Goal: Task Accomplishment & Management: Use online tool/utility

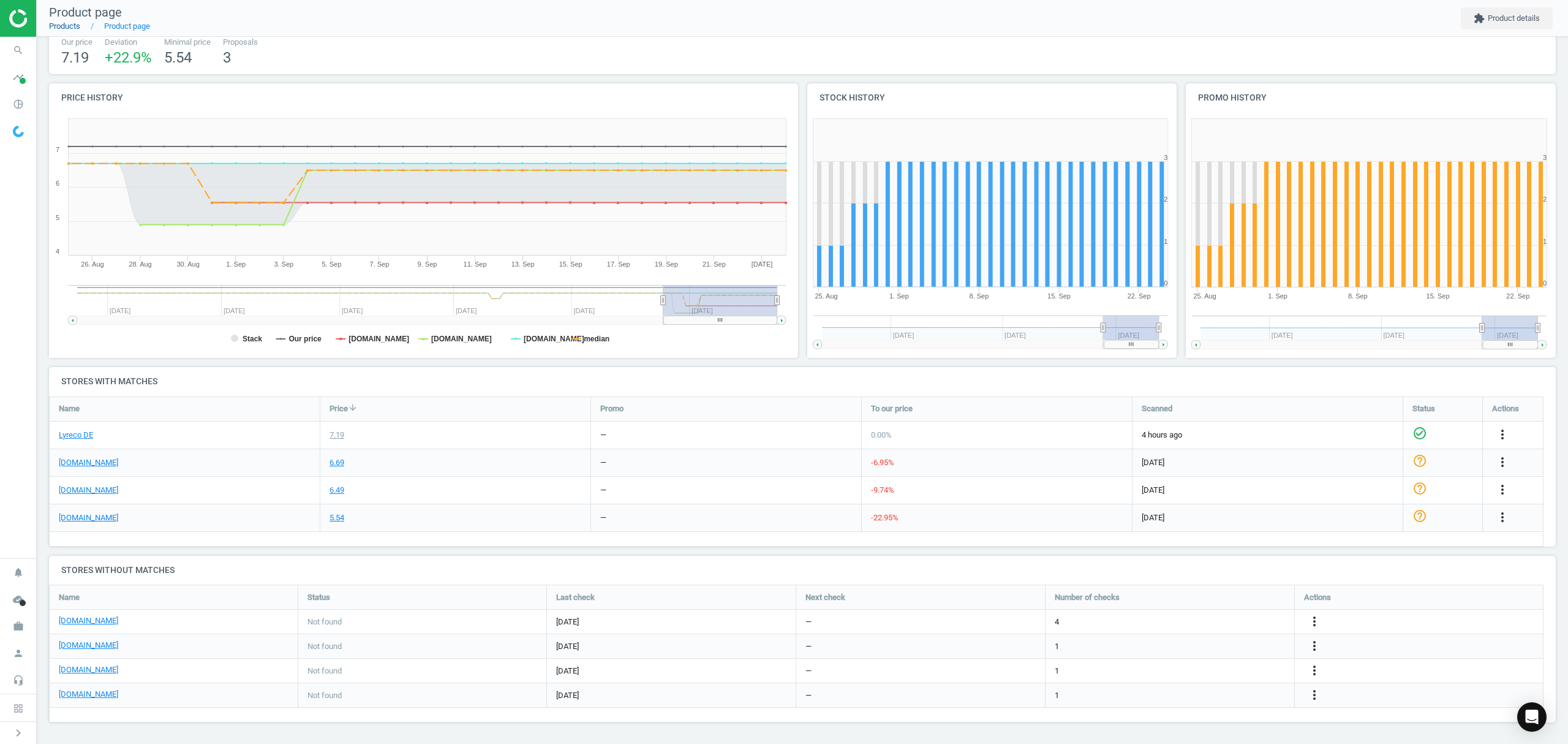
click at [72, 30] on link "Products" at bounding box center [64, 26] width 32 height 9
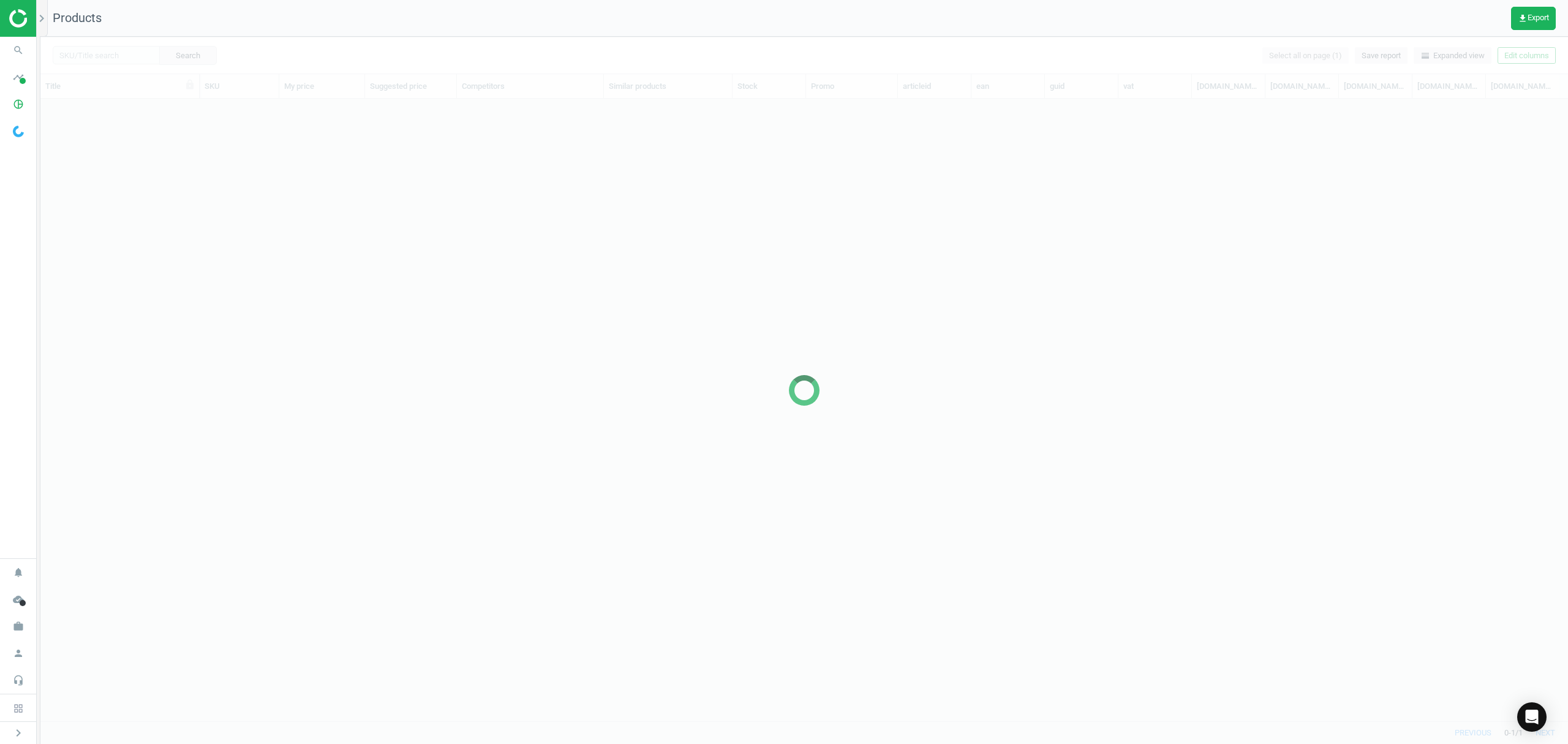
scroll to position [597, 1515]
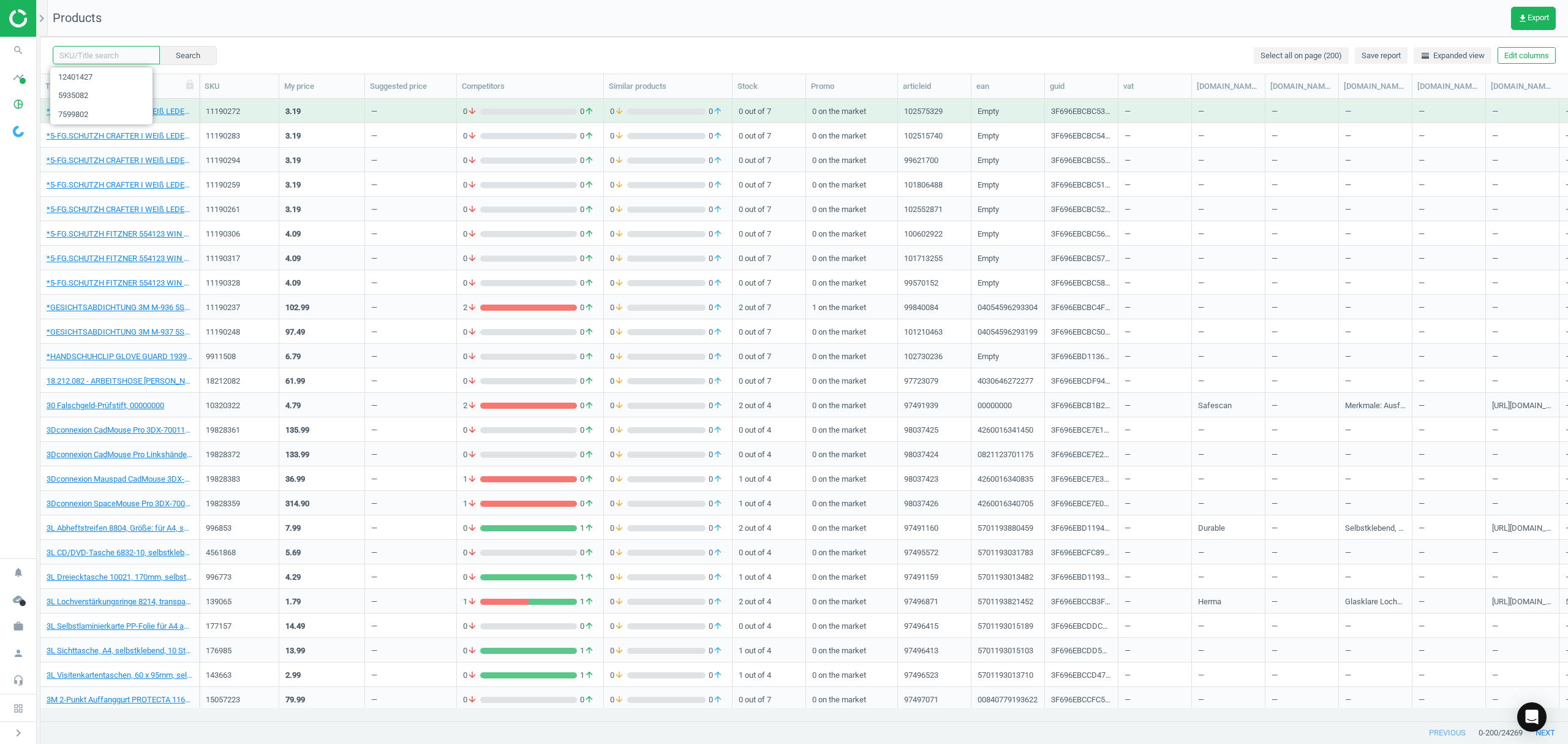
click at [124, 50] on input "text" at bounding box center [106, 55] width 107 height 18
paste input "15539115"
type input "15539115"
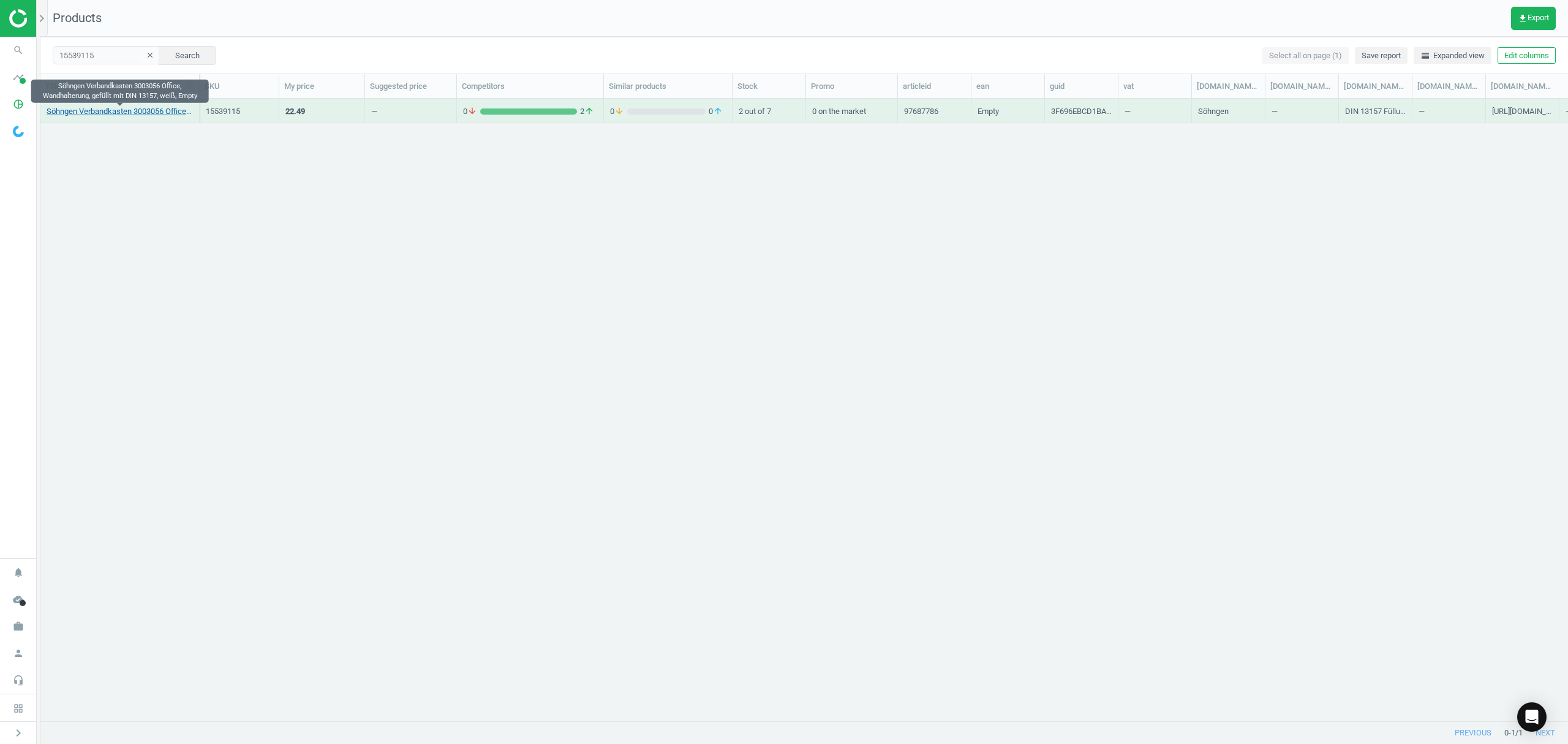
click at [138, 111] on link "Söhngen Verbandkasten 3003056 Office, Wandhalterung, gefüllt mit DIN 13157, wei…" at bounding box center [119, 111] width 146 height 11
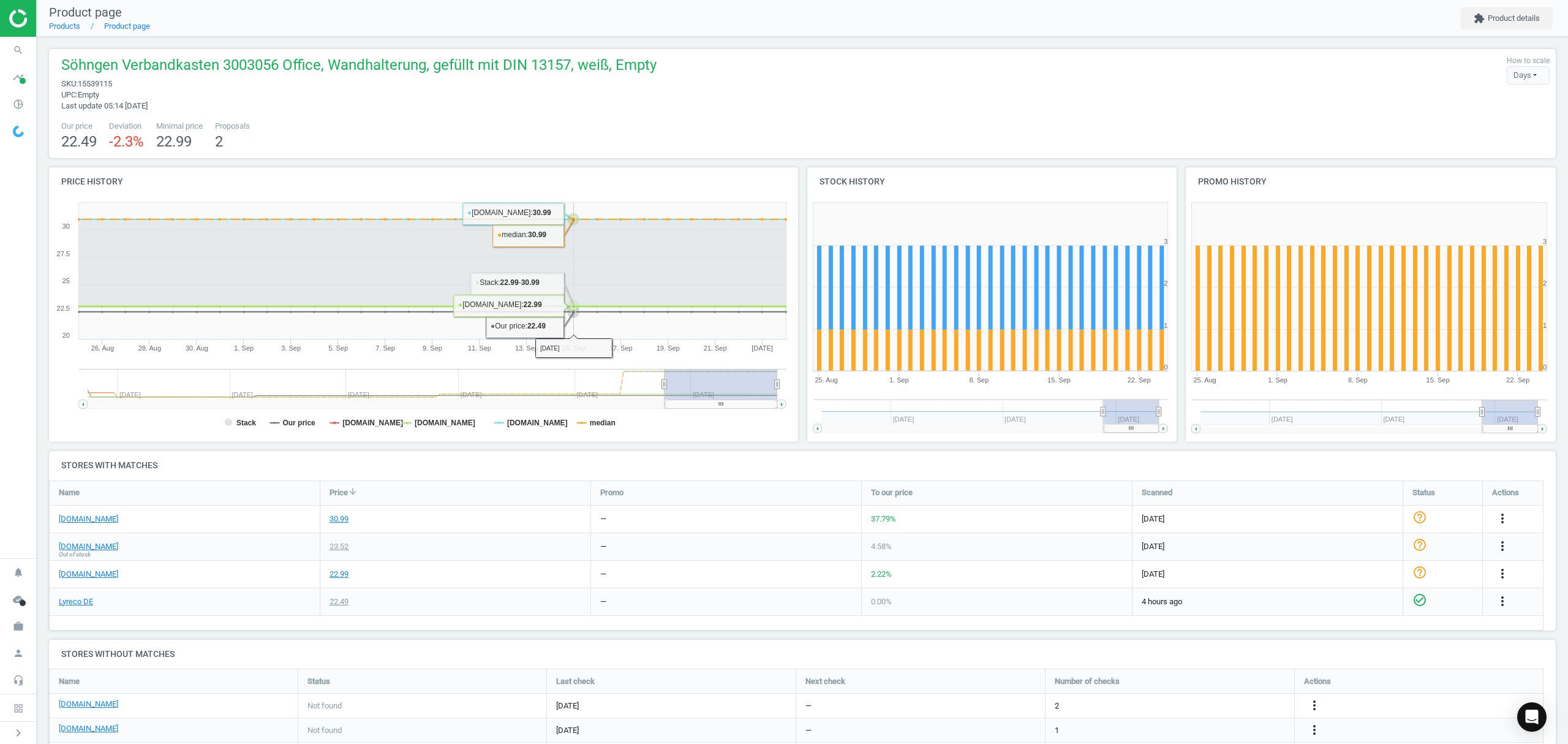
scroll to position [81, 0]
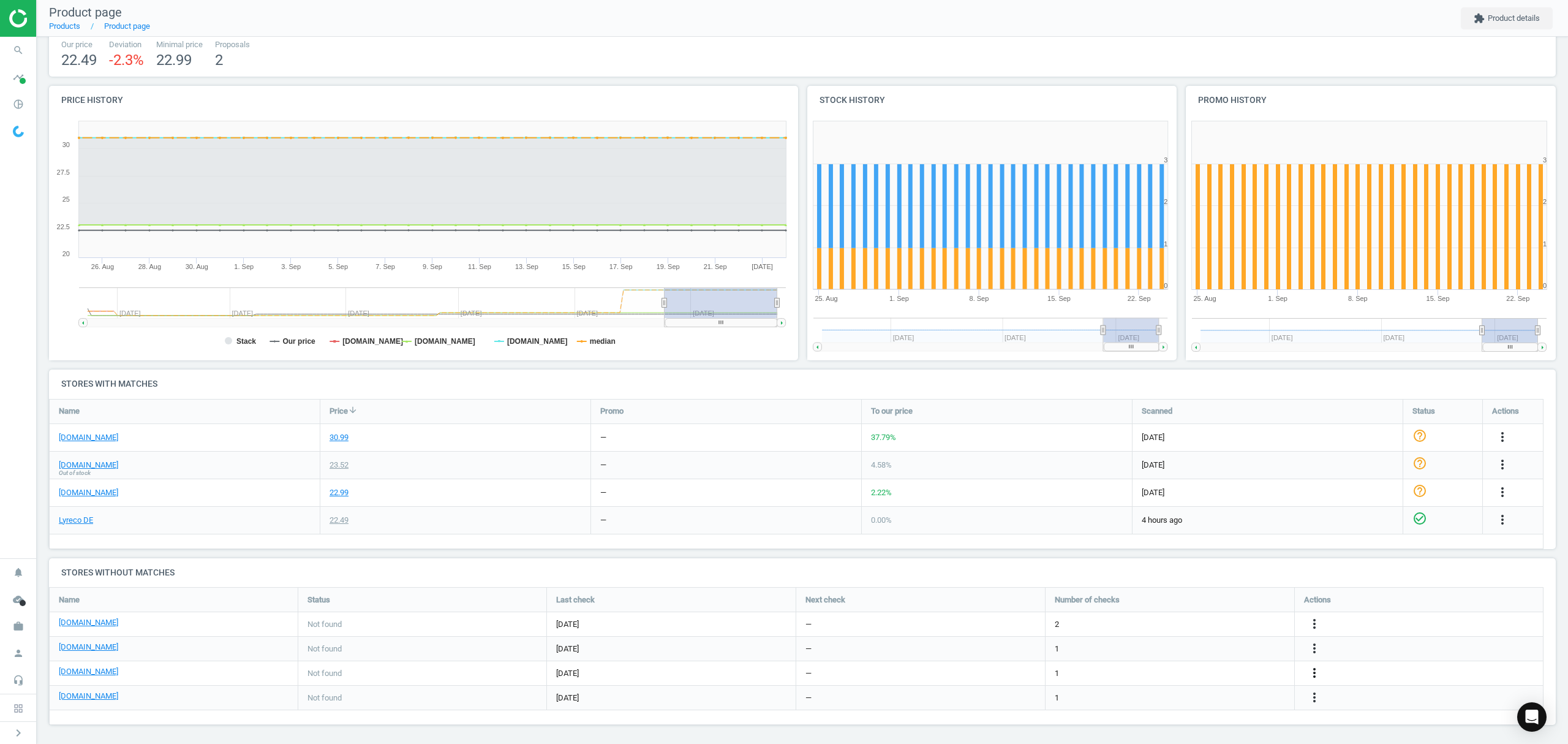
click at [1311, 674] on icon "more_vert" at bounding box center [1314, 672] width 15 height 15
click at [1187, 674] on link "Edit URL/product option" at bounding box center [1218, 674] width 168 height 19
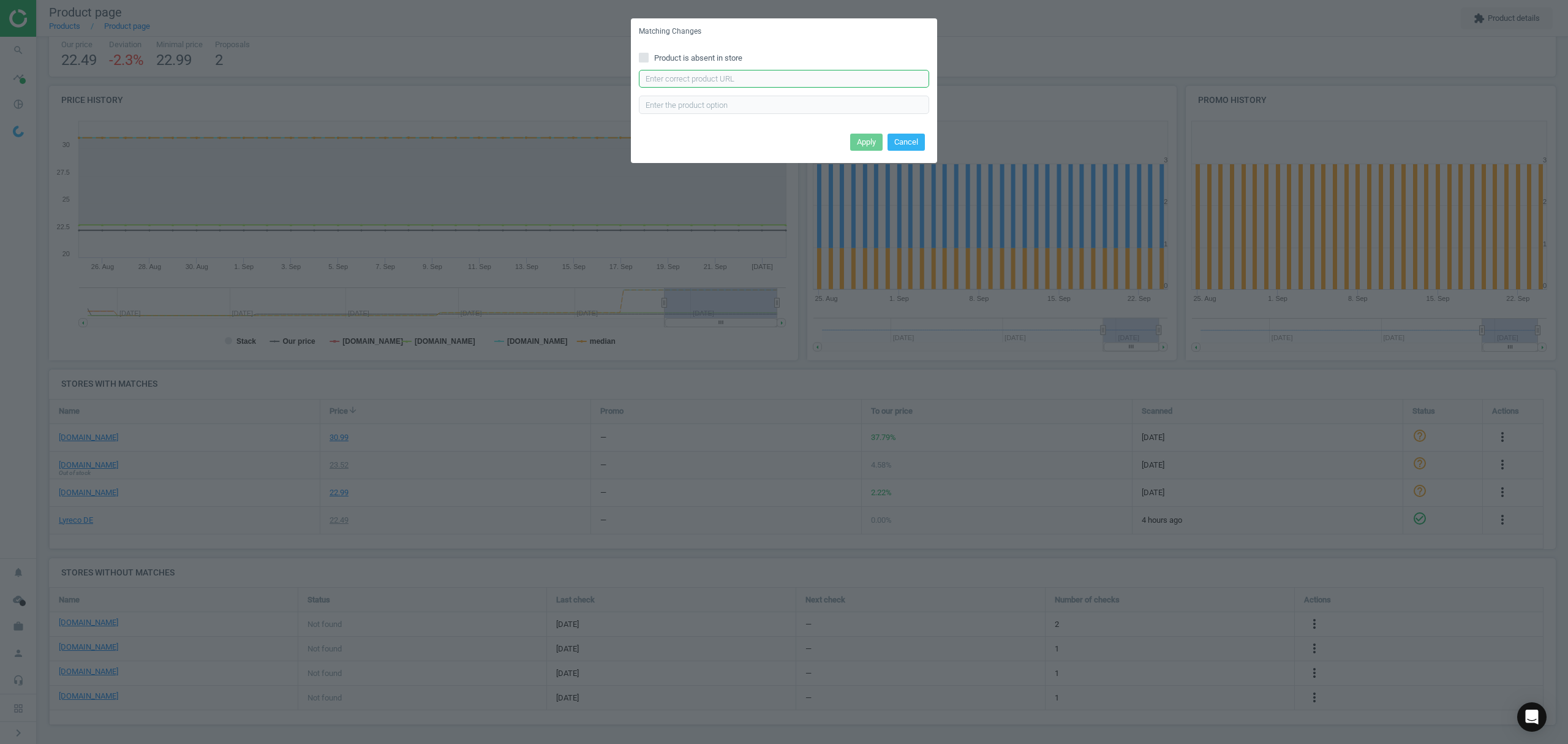
click at [709, 79] on input "text" at bounding box center [784, 79] width 291 height 18
paste input "[URL][DOMAIN_NAME]"
type input "[URL][DOMAIN_NAME]"
click at [855, 135] on button "Apply" at bounding box center [866, 142] width 32 height 17
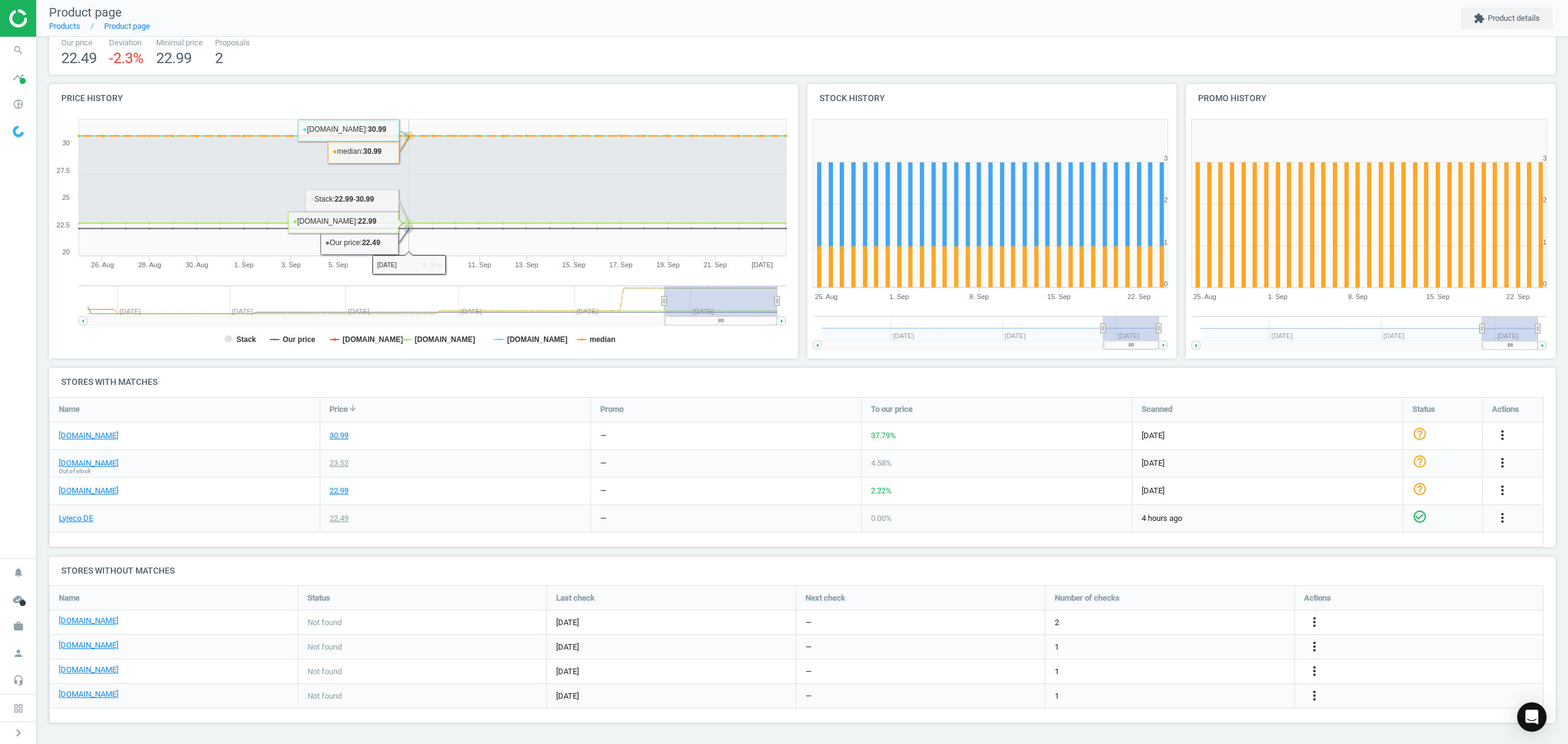
scroll to position [84, 0]
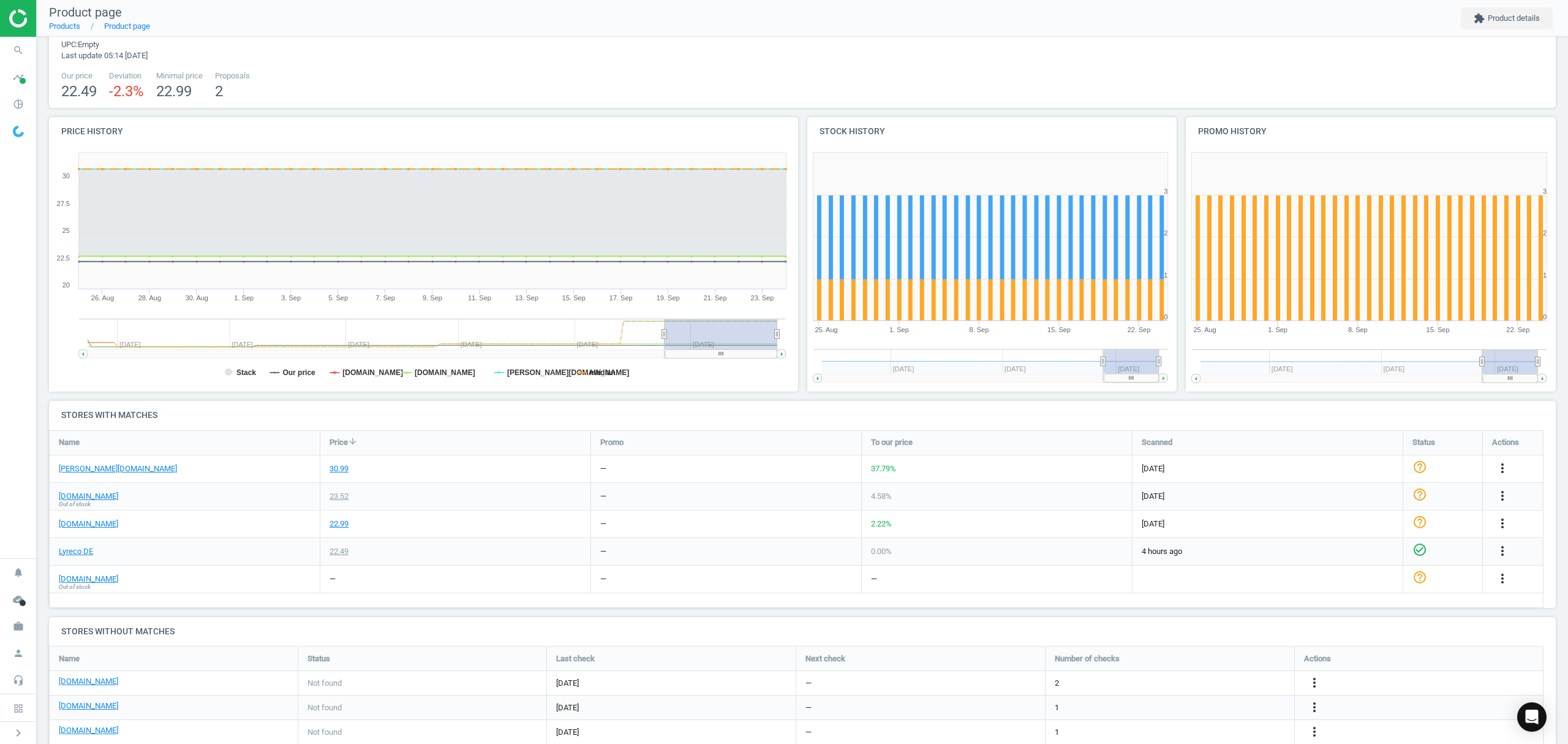
scroll to position [87, 0]
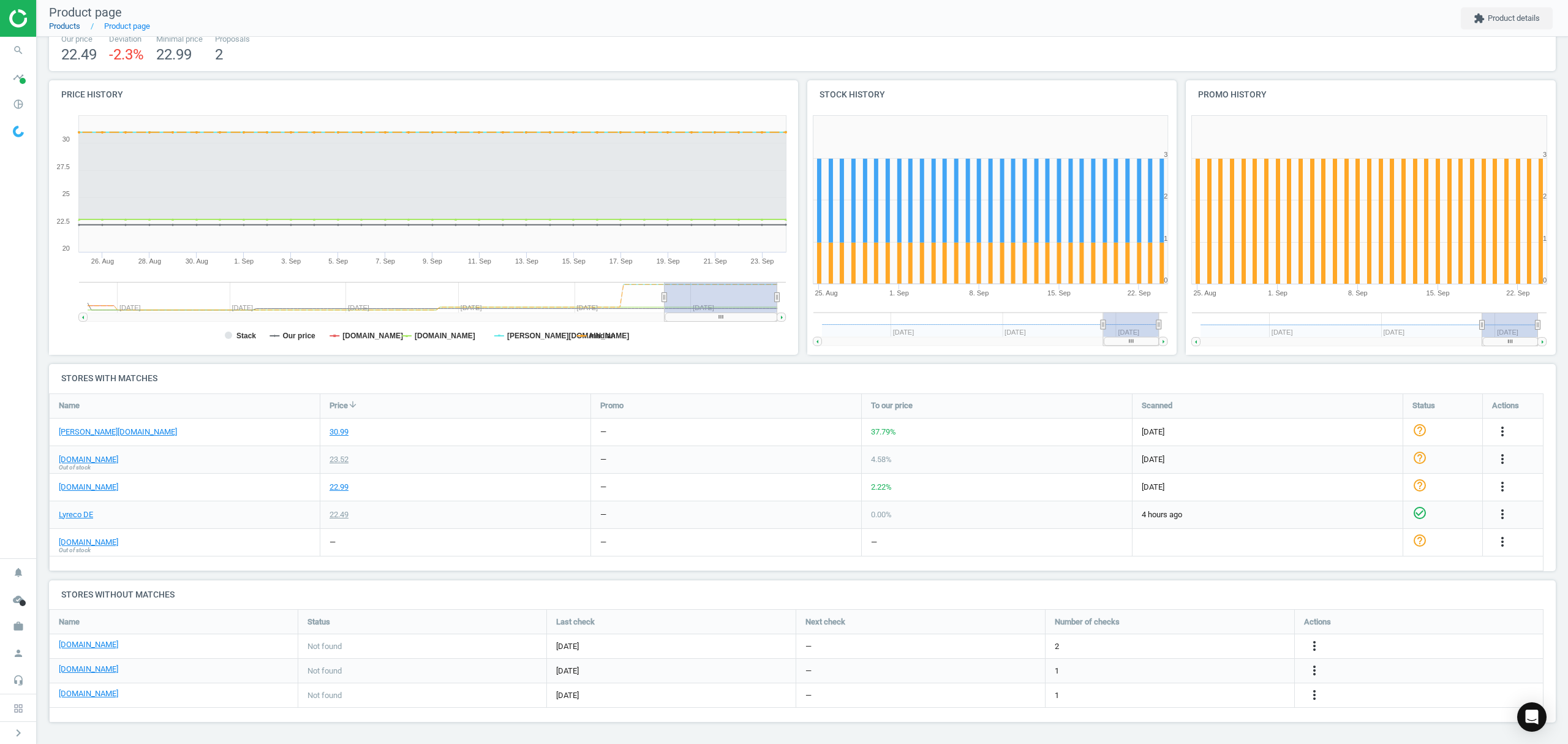
click at [59, 29] on link "Products" at bounding box center [64, 26] width 32 height 9
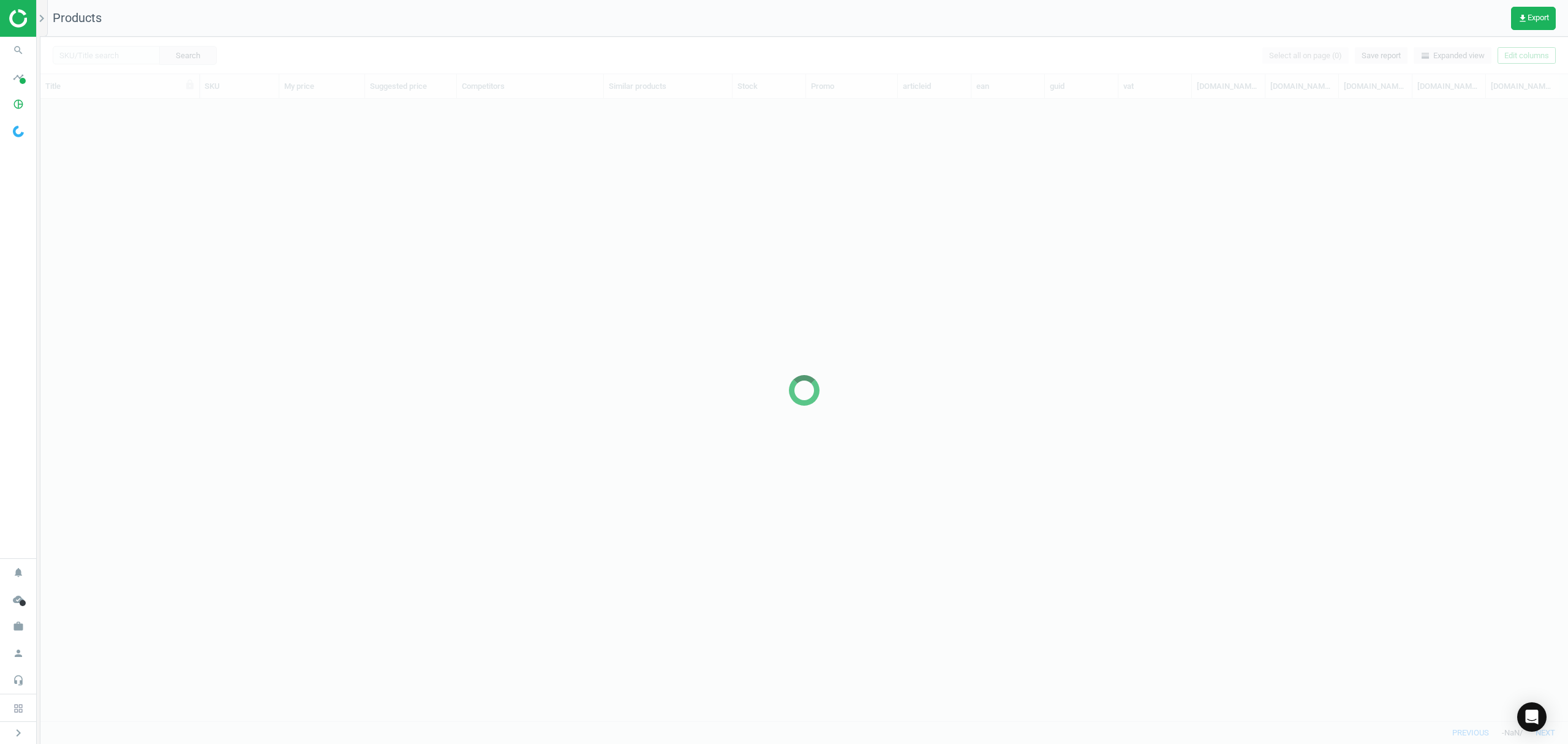
scroll to position [597, 1515]
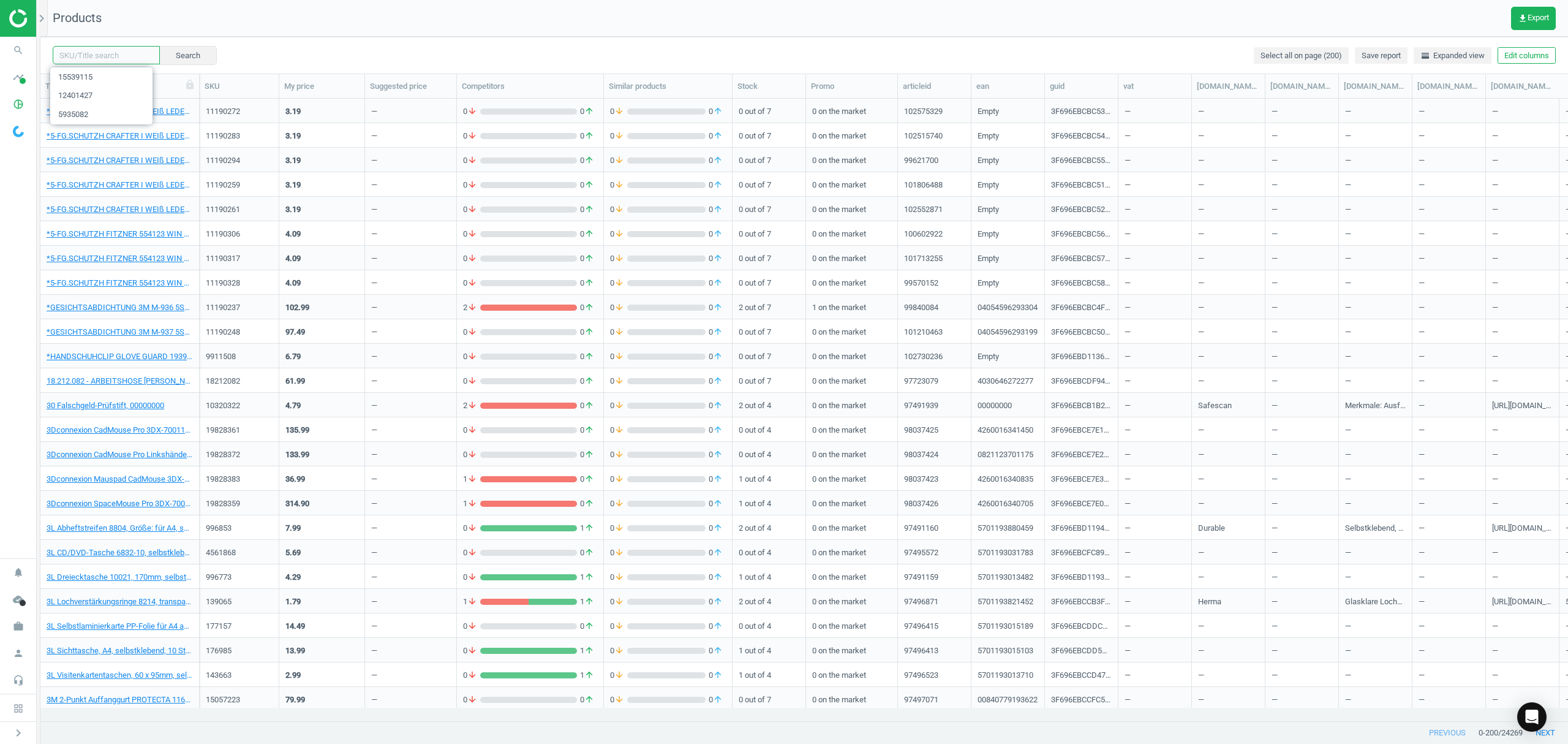
click at [91, 55] on input "text" at bounding box center [106, 55] width 107 height 18
paste input "15539126"
type input "15539126"
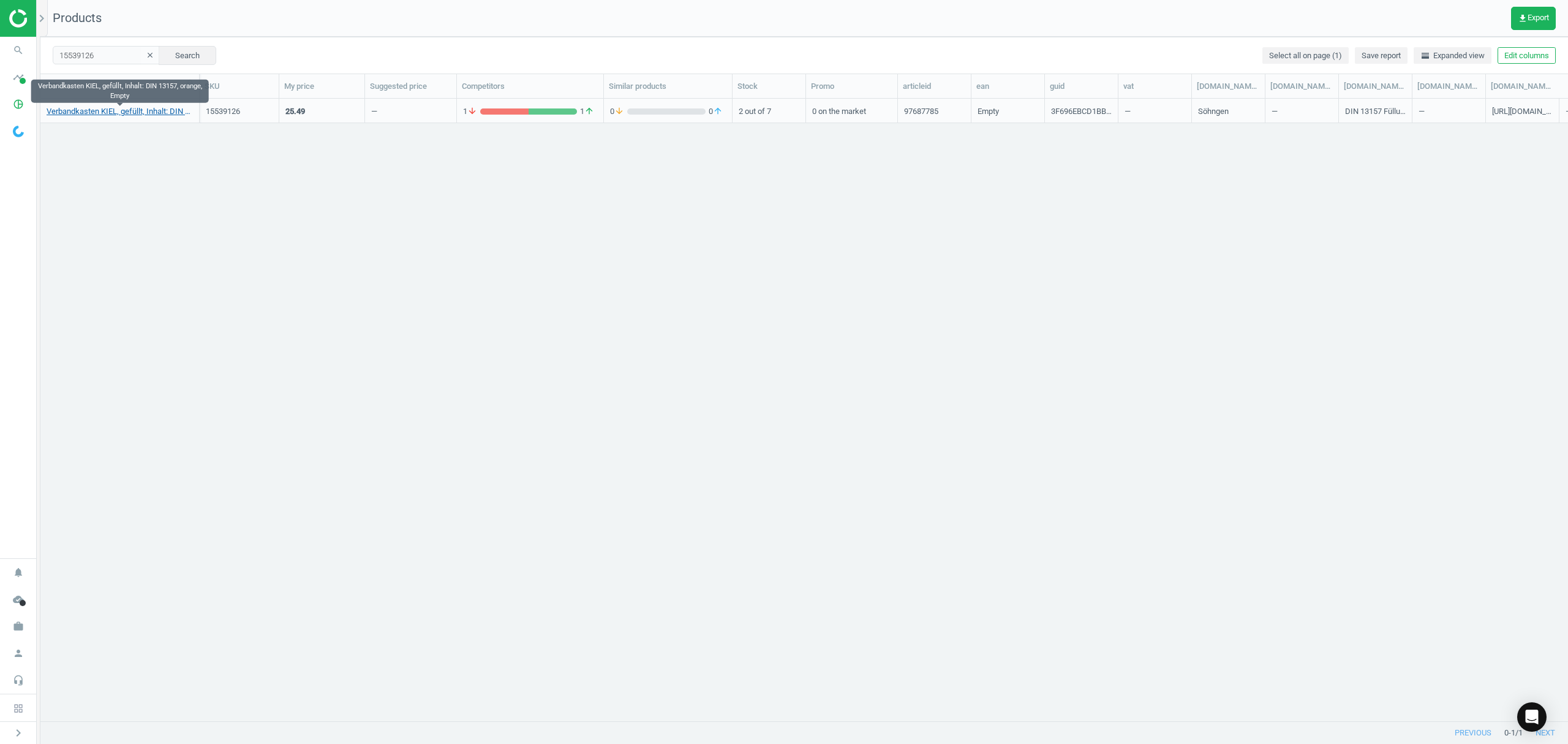
click at [120, 115] on link "Verbandkasten KIEL, gefüllt, Inhalt: DIN 13157, orange, Empty" at bounding box center [119, 111] width 146 height 11
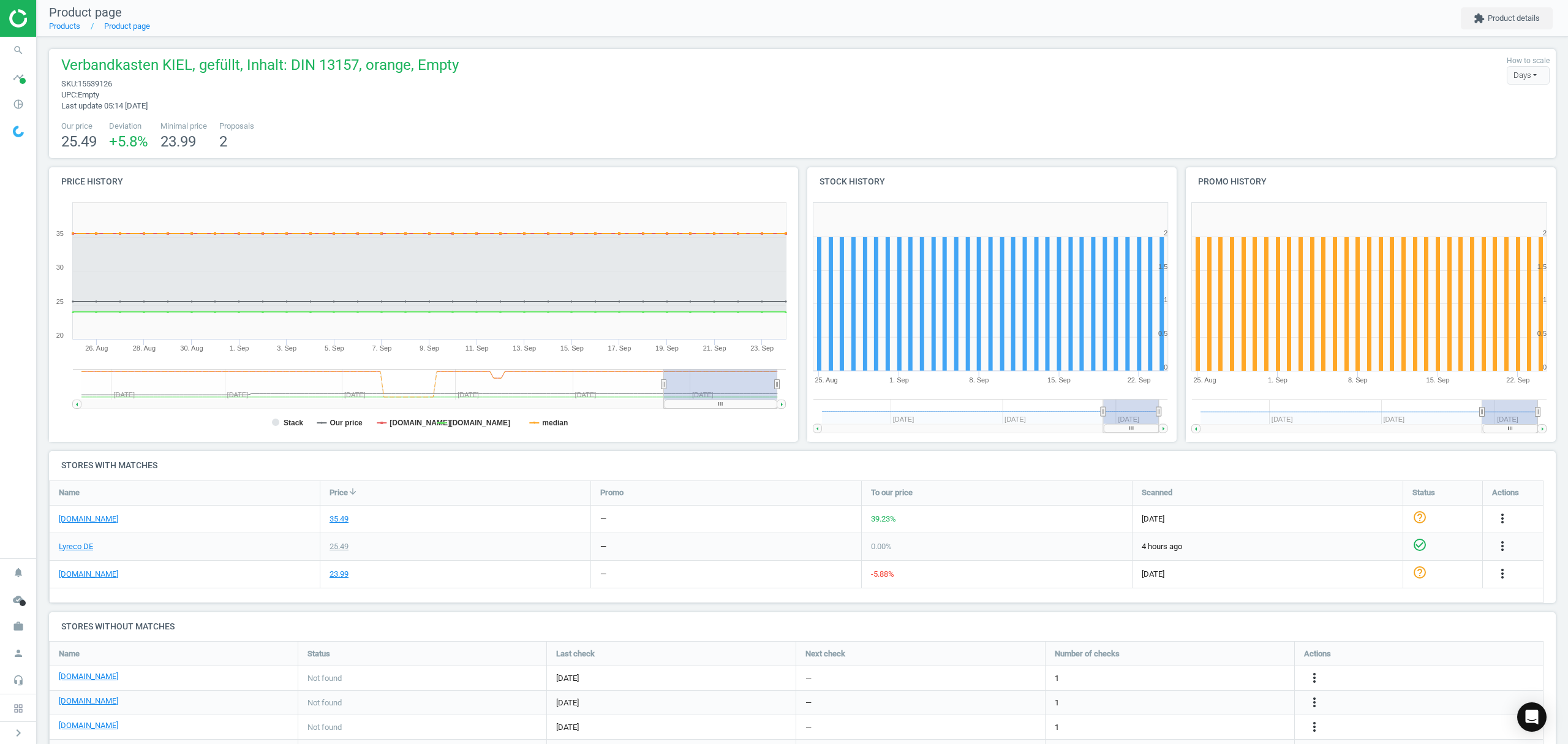
scroll to position [81, 0]
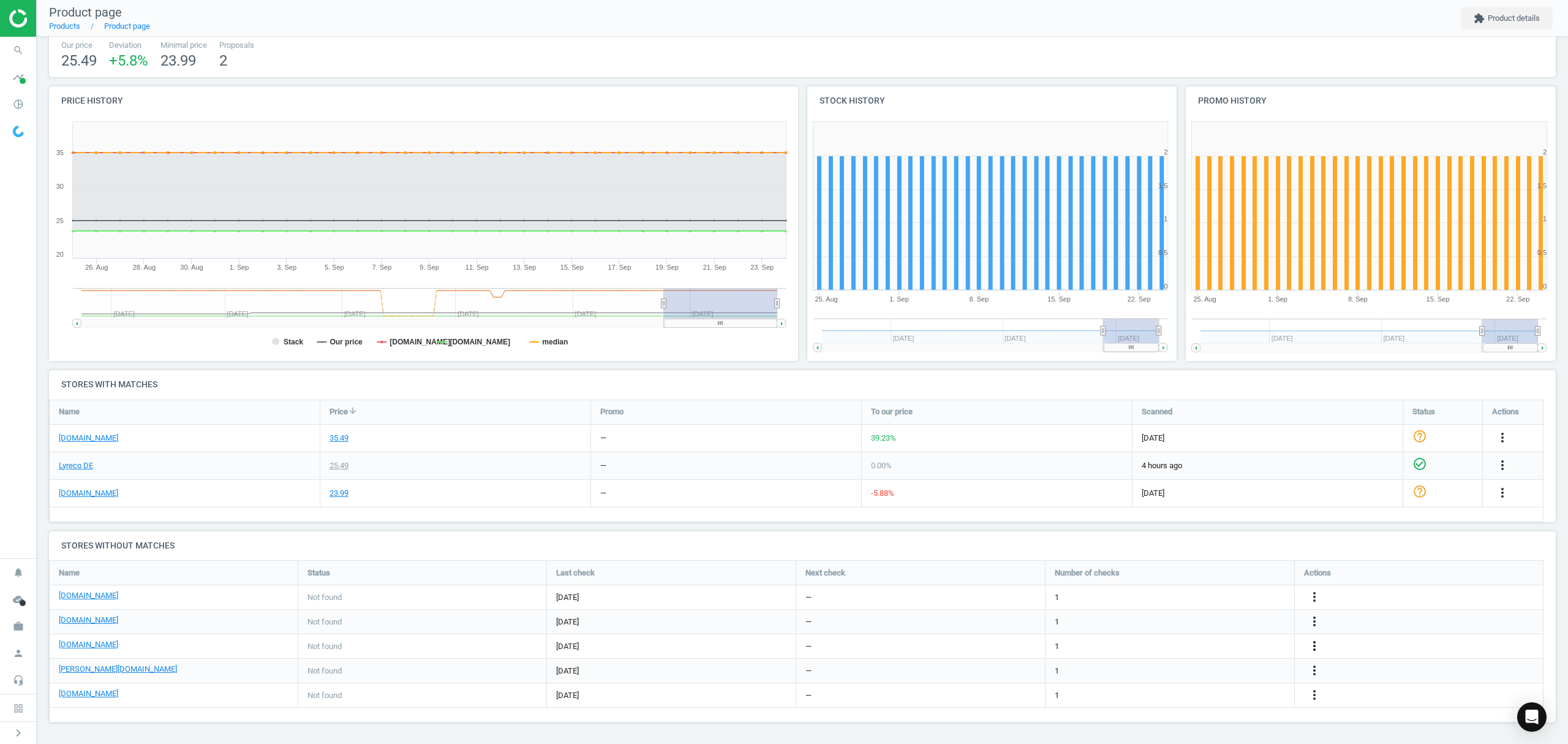
click at [1314, 646] on icon "more_vert" at bounding box center [1314, 645] width 15 height 15
click at [1204, 645] on link "Edit URL/product option" at bounding box center [1218, 646] width 168 height 19
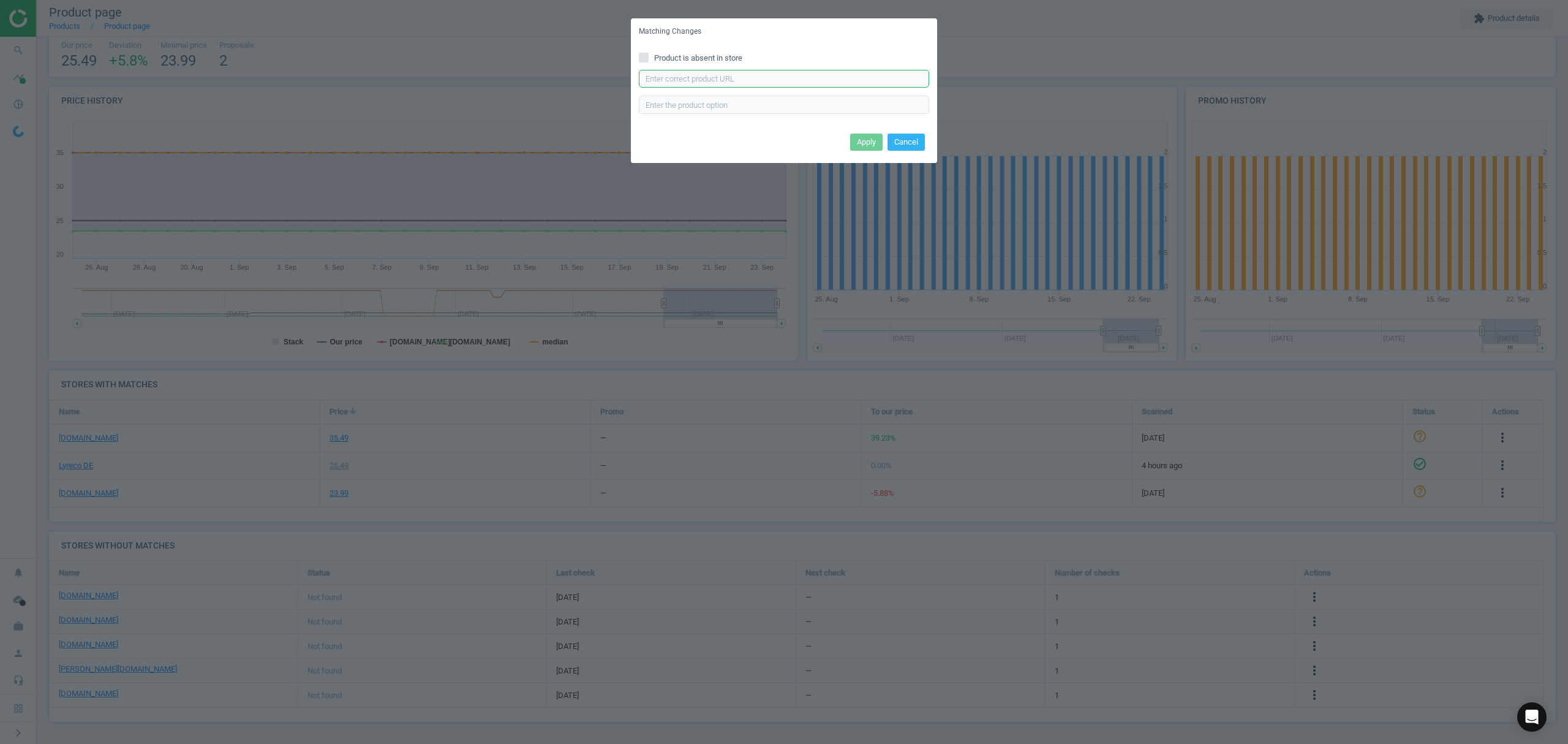
click at [722, 81] on input "text" at bounding box center [784, 79] width 291 height 18
paste input "https://www.office-discount.de/soehngen-kiel-ku-verbandskasten-515650"
type input "https://www.office-discount.de/soehngen-kiel-ku-verbandskasten-515650"
click at [871, 141] on button "Apply" at bounding box center [866, 142] width 32 height 17
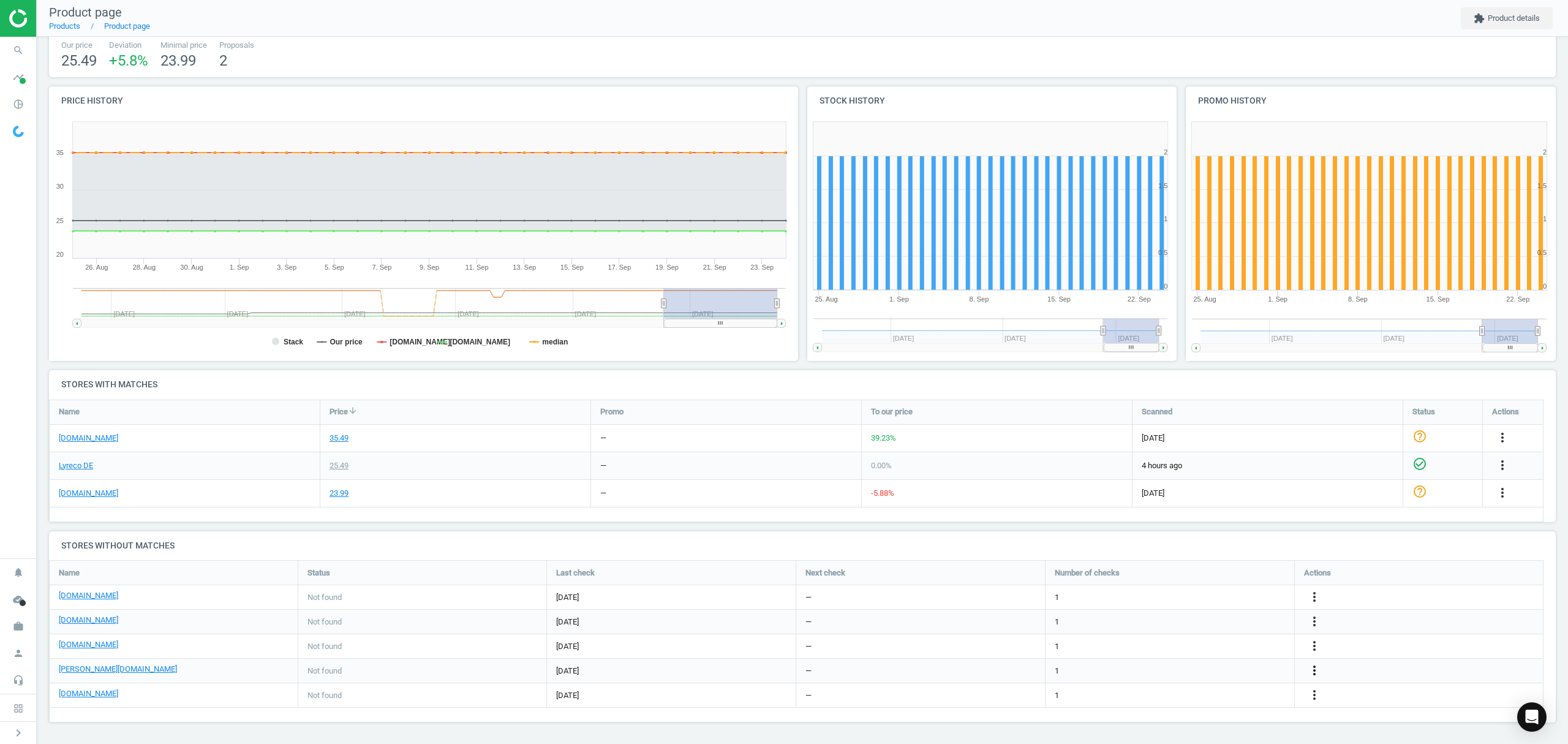
click at [1312, 670] on icon "more_vert" at bounding box center [1314, 670] width 15 height 15
click at [1170, 668] on link "Edit URL/product option" at bounding box center [1218, 670] width 168 height 19
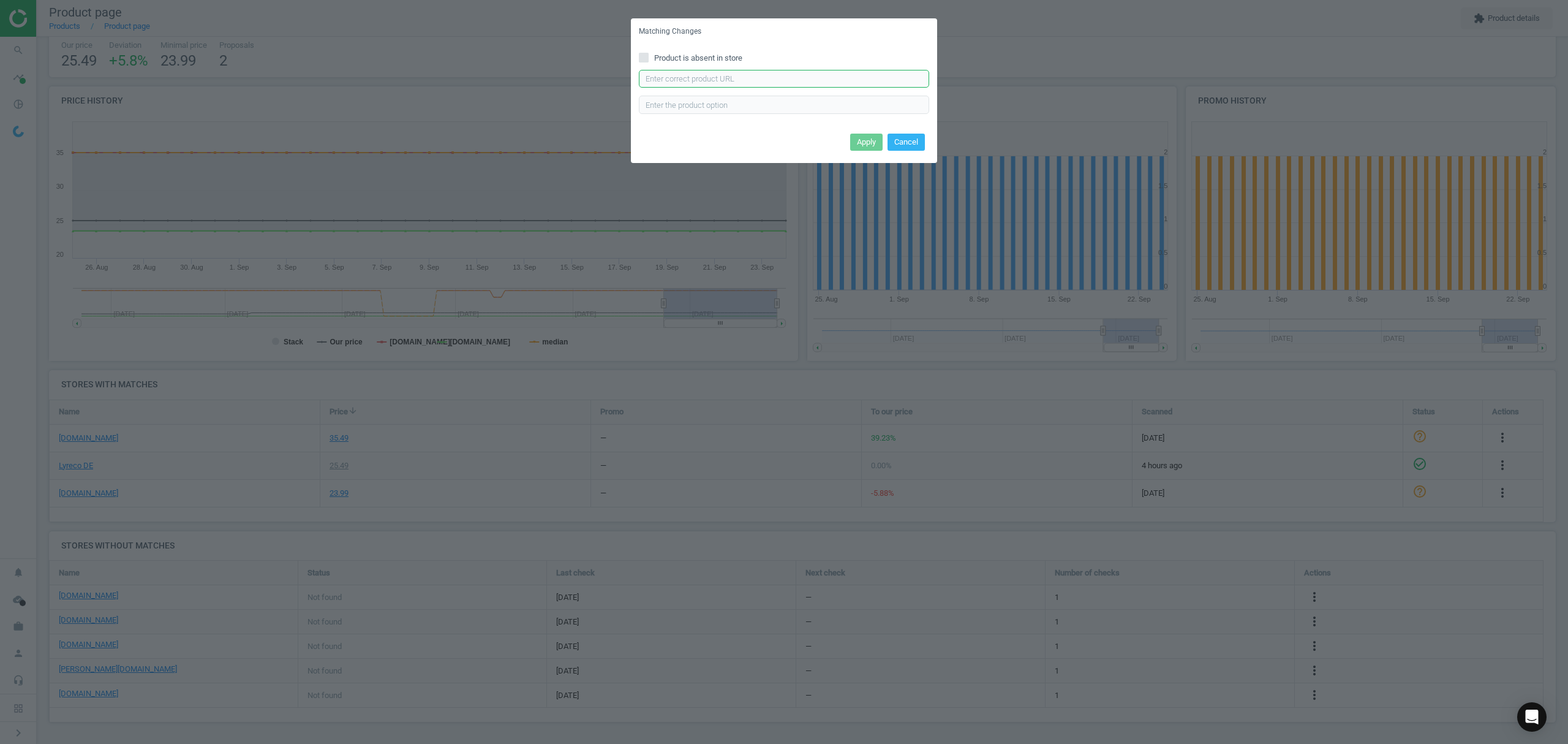
click at [710, 79] on input "text" at bounding box center [784, 79] width 291 height 18
paste input "https://www.otto-office.com/de/SOeHNGEN-Erste-Hilfe-Kasten-KIEL-KU-mit-DIN-1315…"
type input "https://www.otto-office.com/de/SOeHNGEN-Erste-Hilfe-Kasten-KIEL-KU-mit-DIN-1315…"
click at [858, 139] on button "Apply" at bounding box center [866, 142] width 32 height 17
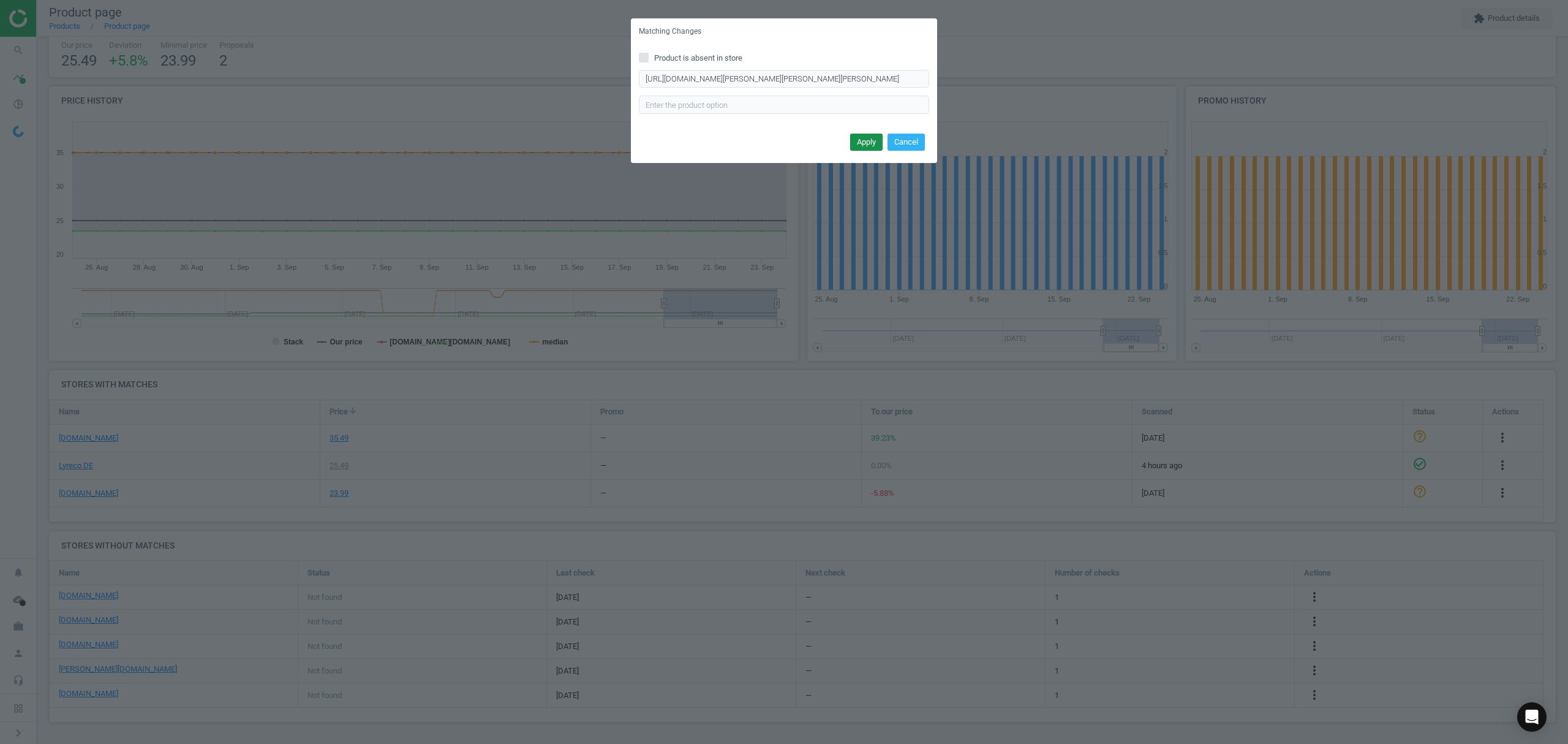
scroll to position [0, 0]
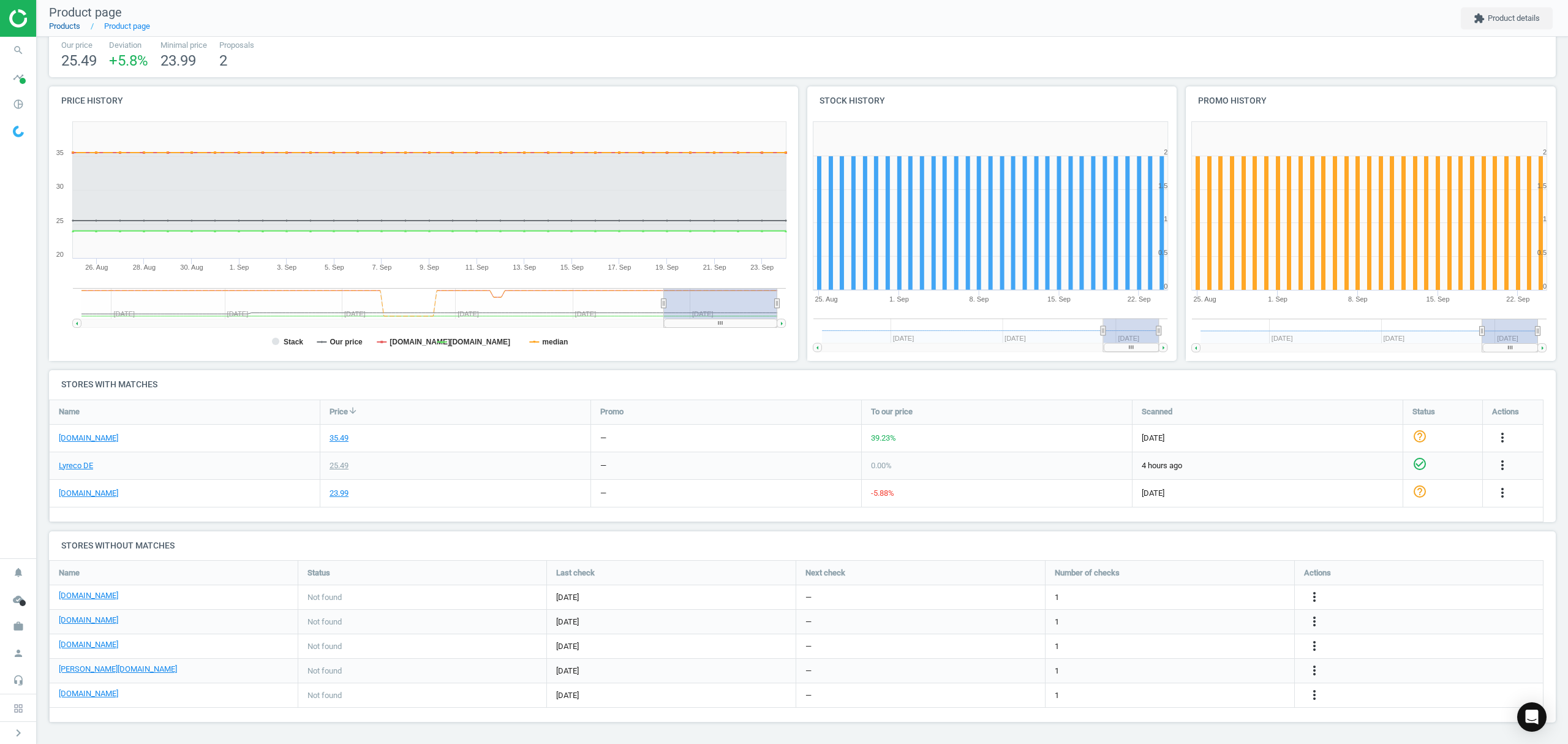
click at [65, 26] on link "Products" at bounding box center [64, 26] width 32 height 9
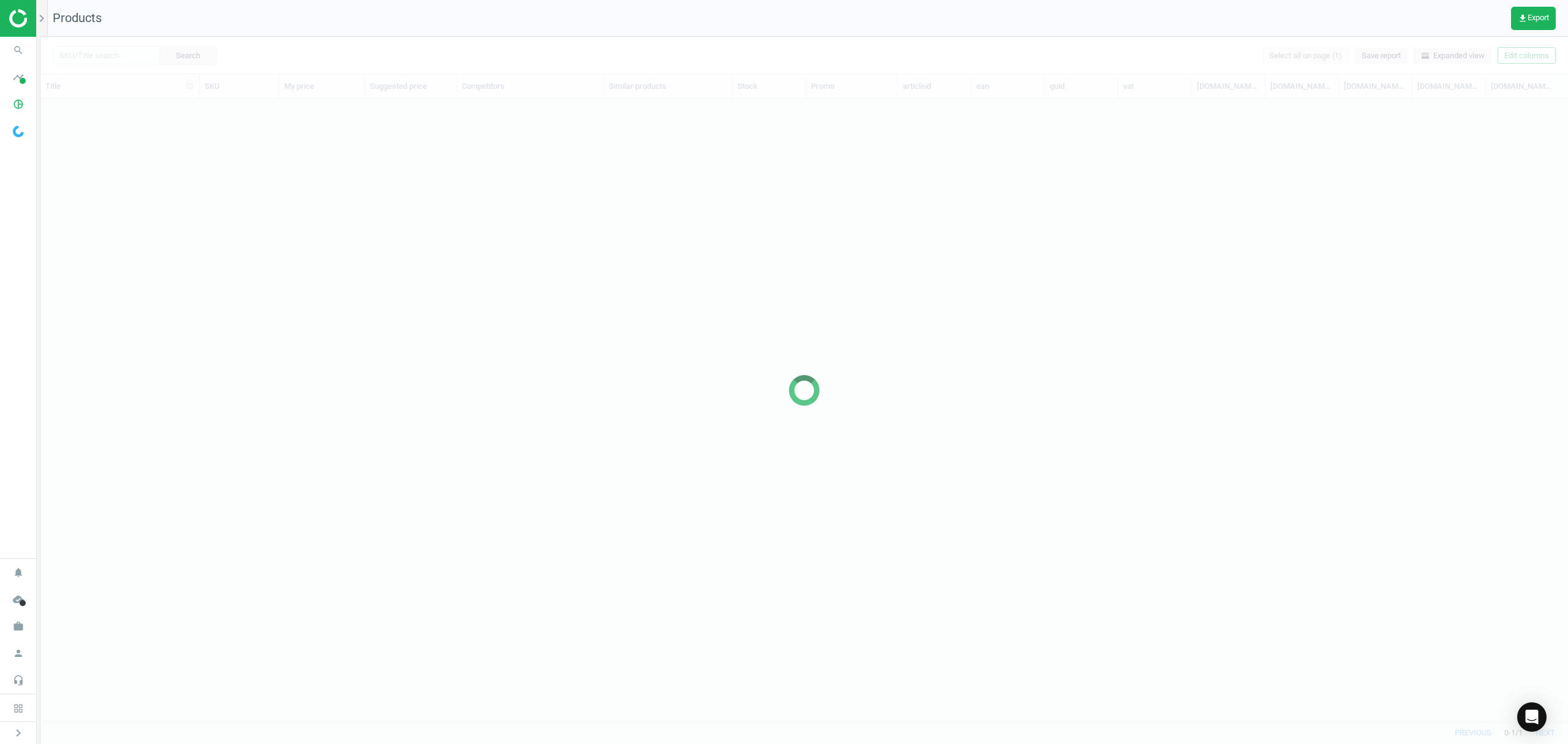
scroll to position [597, 1515]
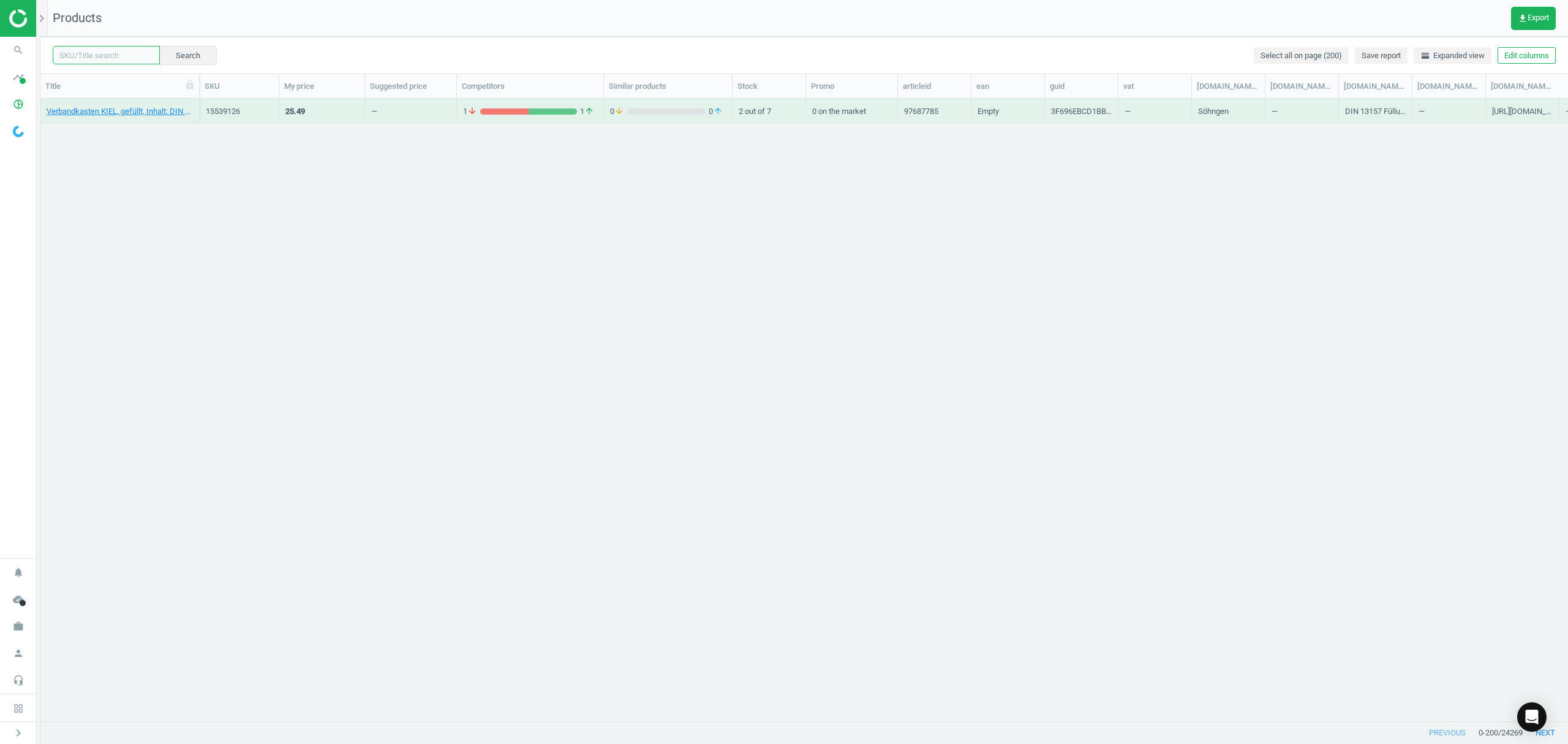
click at [96, 54] on input "text" at bounding box center [106, 55] width 107 height 18
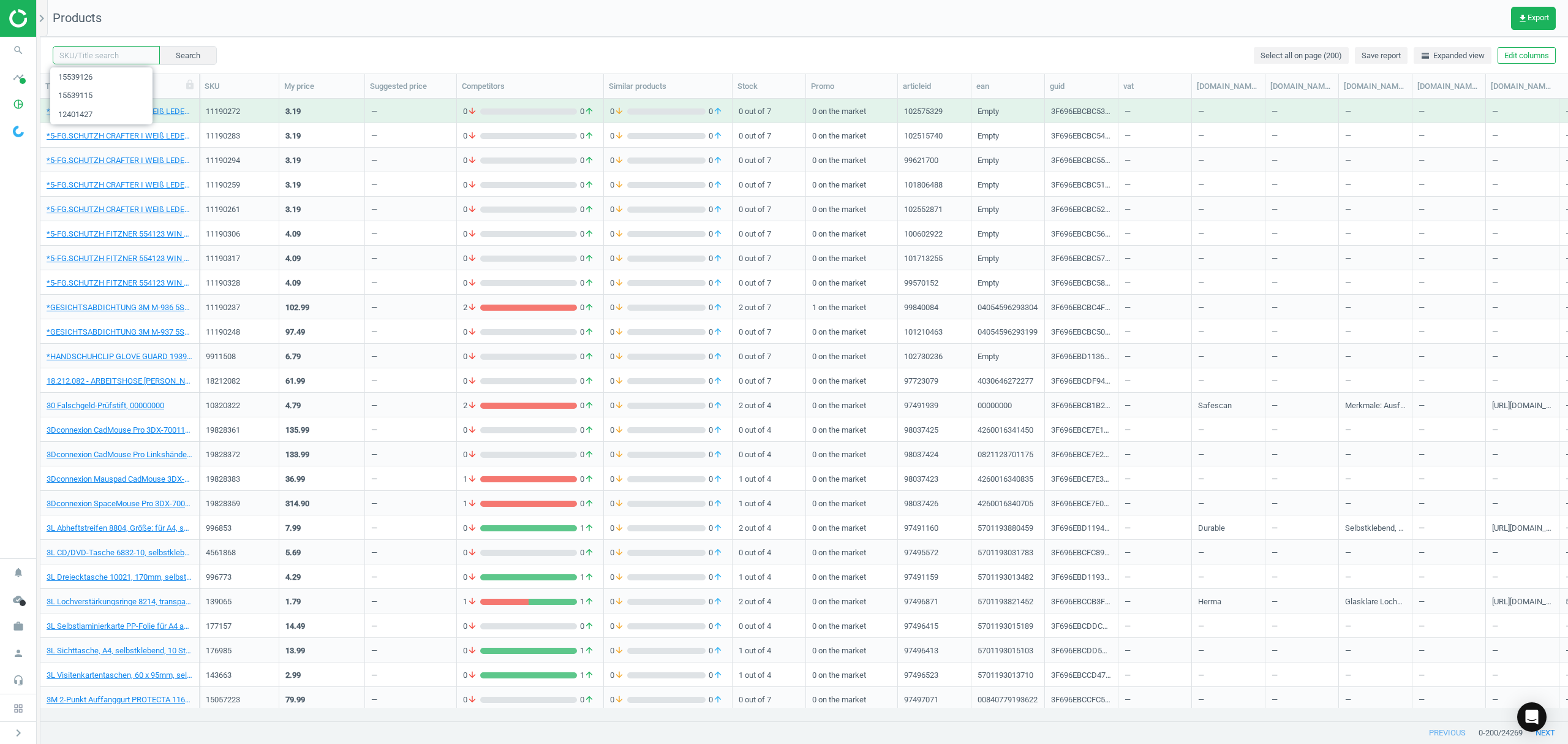
paste input "3493902"
type input "3493902"
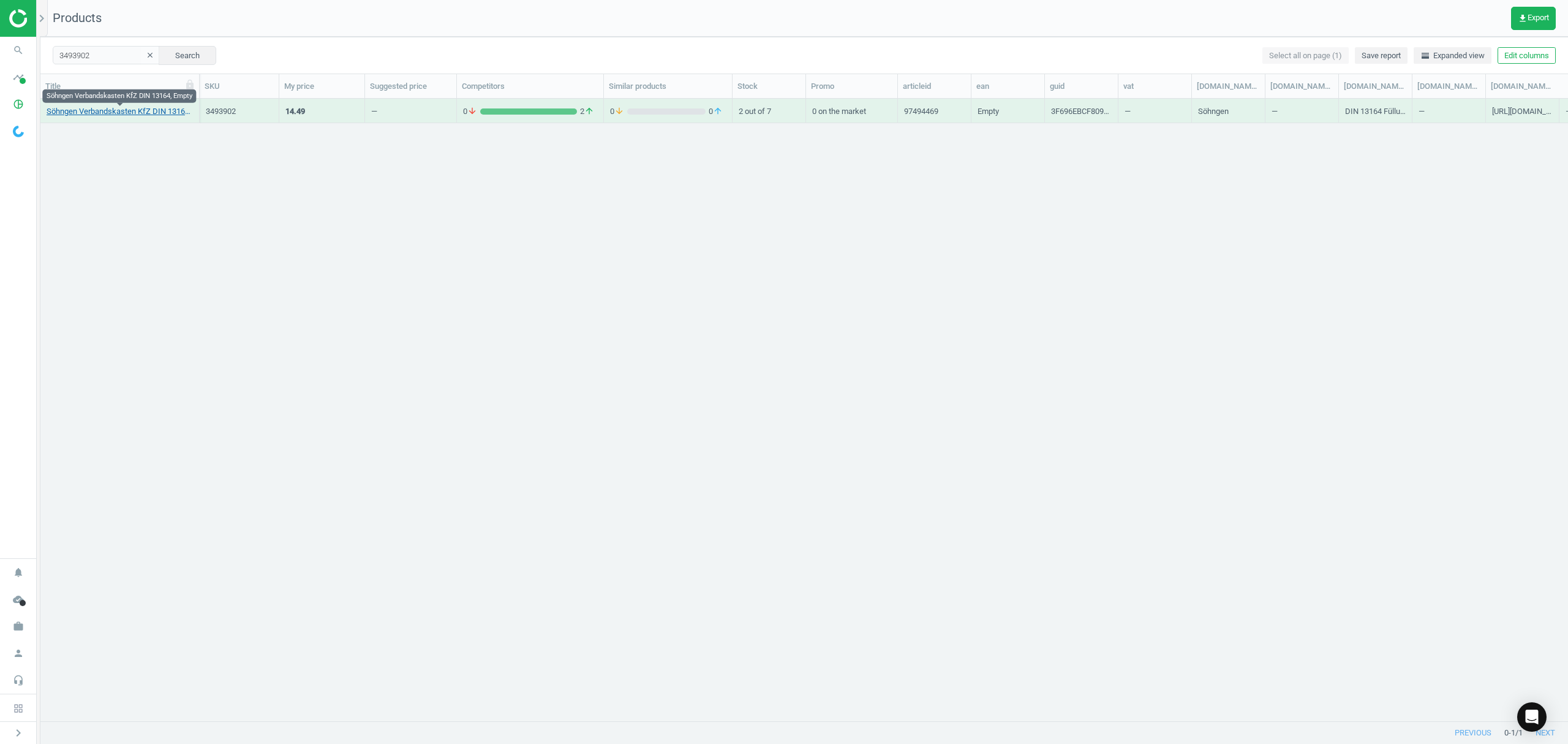
click at [79, 109] on link "Söhngen Verbandskasten KfZ DIN 13164, Empty" at bounding box center [119, 111] width 146 height 11
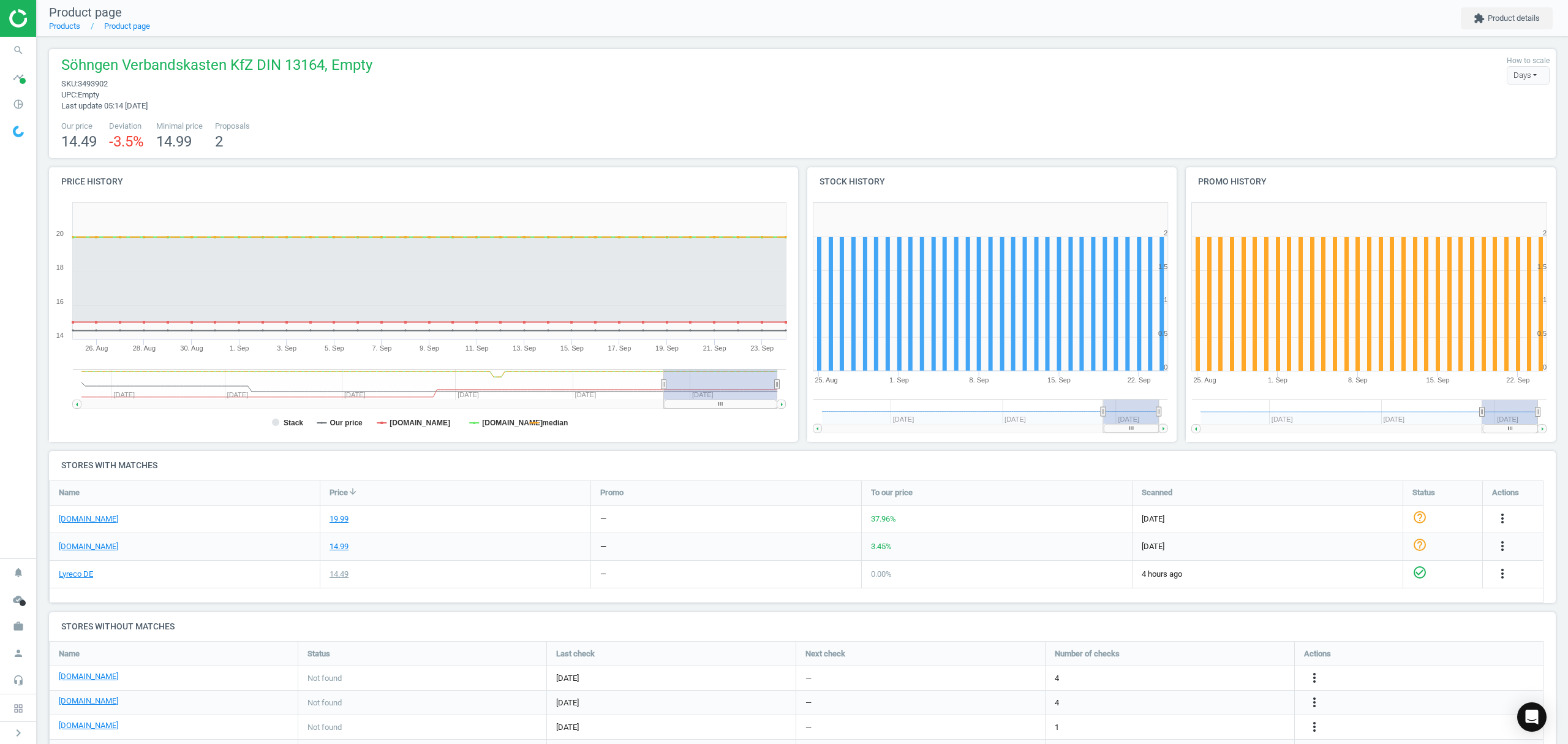
scroll to position [81, 0]
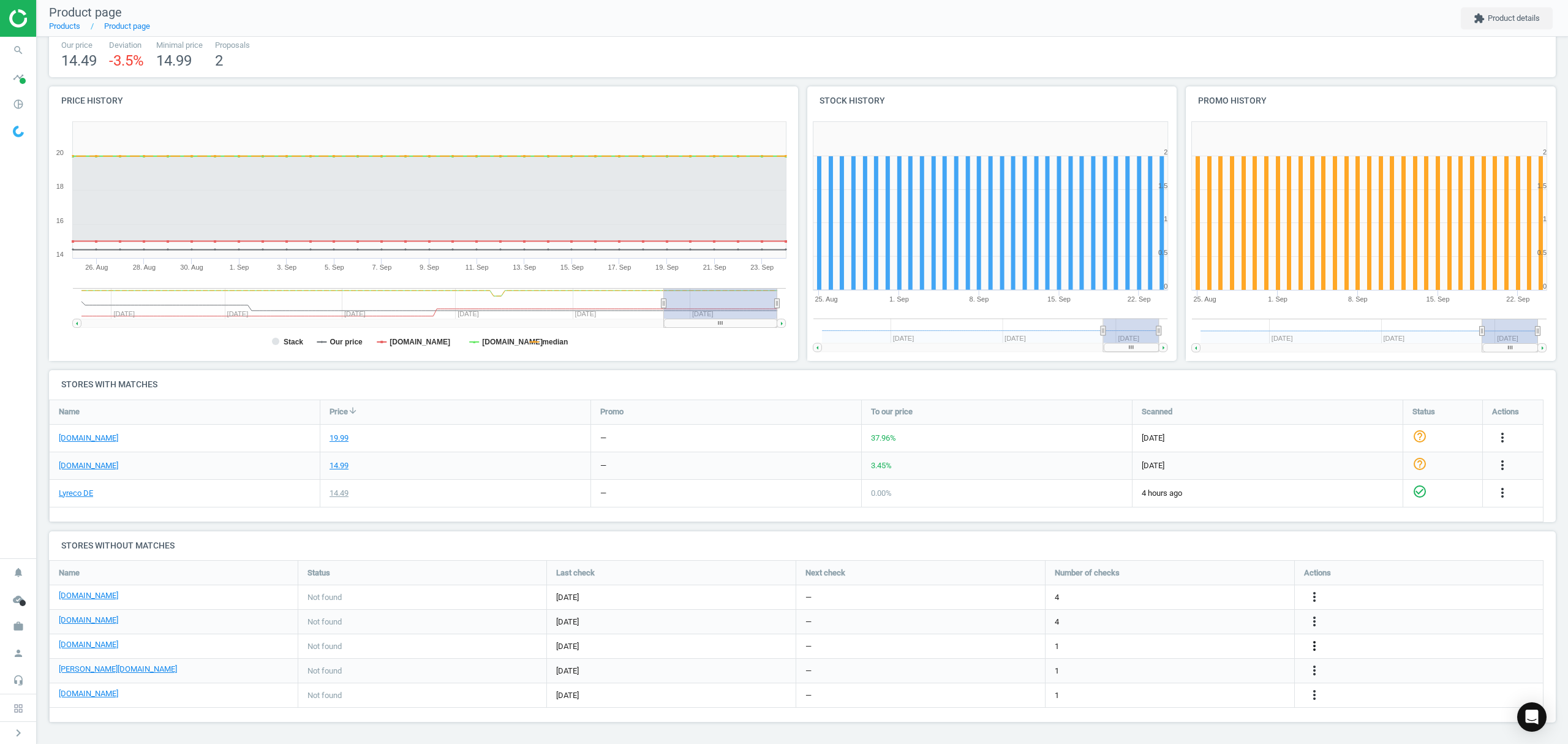
click at [1313, 643] on icon "more_vert" at bounding box center [1314, 645] width 15 height 15
click at [1186, 647] on link "Edit URL/product option" at bounding box center [1218, 646] width 168 height 19
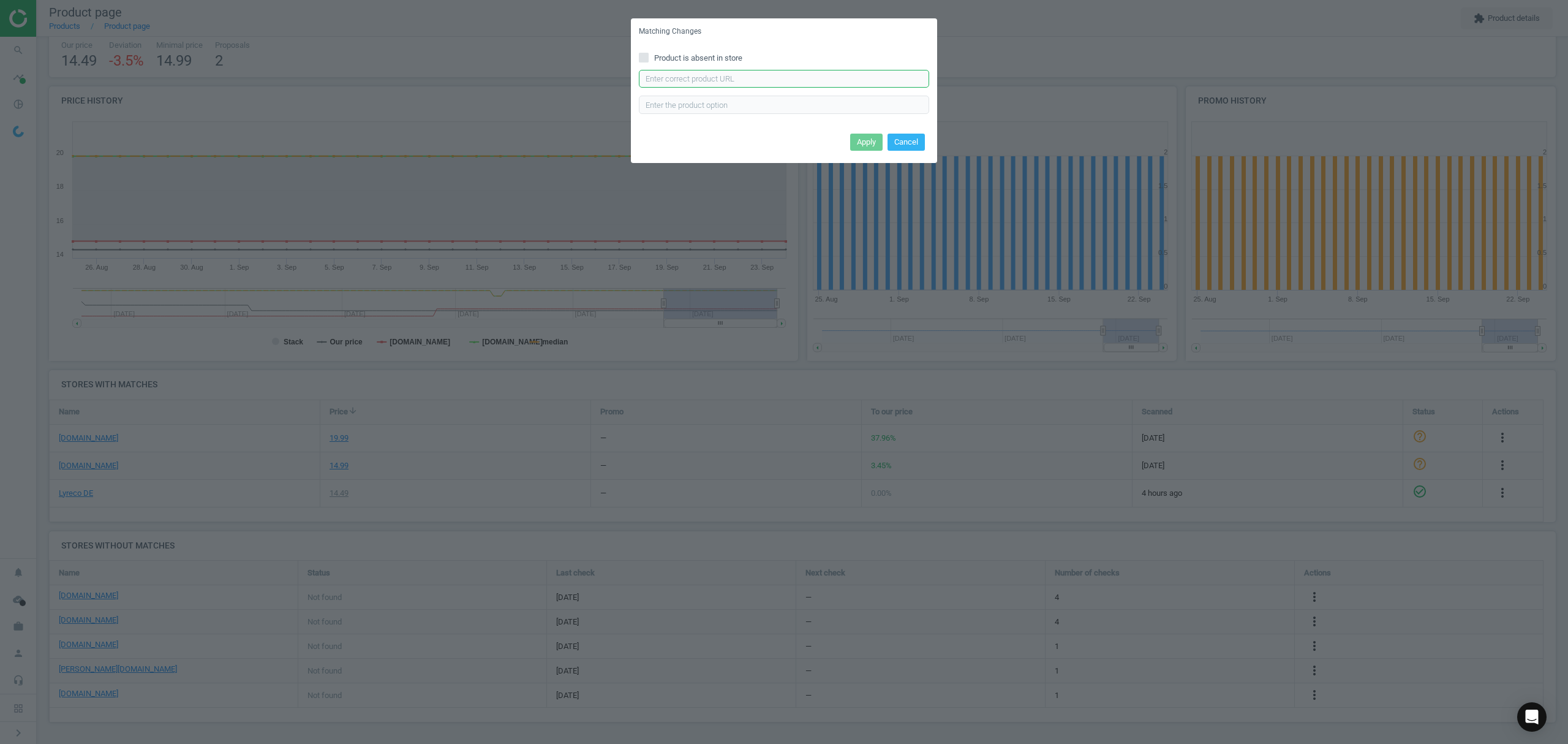
click at [751, 81] on input "text" at bounding box center [784, 79] width 291 height 18
paste input "https://www.office-discount.de/soehngen-kfz-ku-verbandskasten-515662"
type input "https://www.office-discount.de/soehngen-kfz-ku-verbandskasten-515662"
click at [868, 141] on button "Apply" at bounding box center [866, 142] width 32 height 17
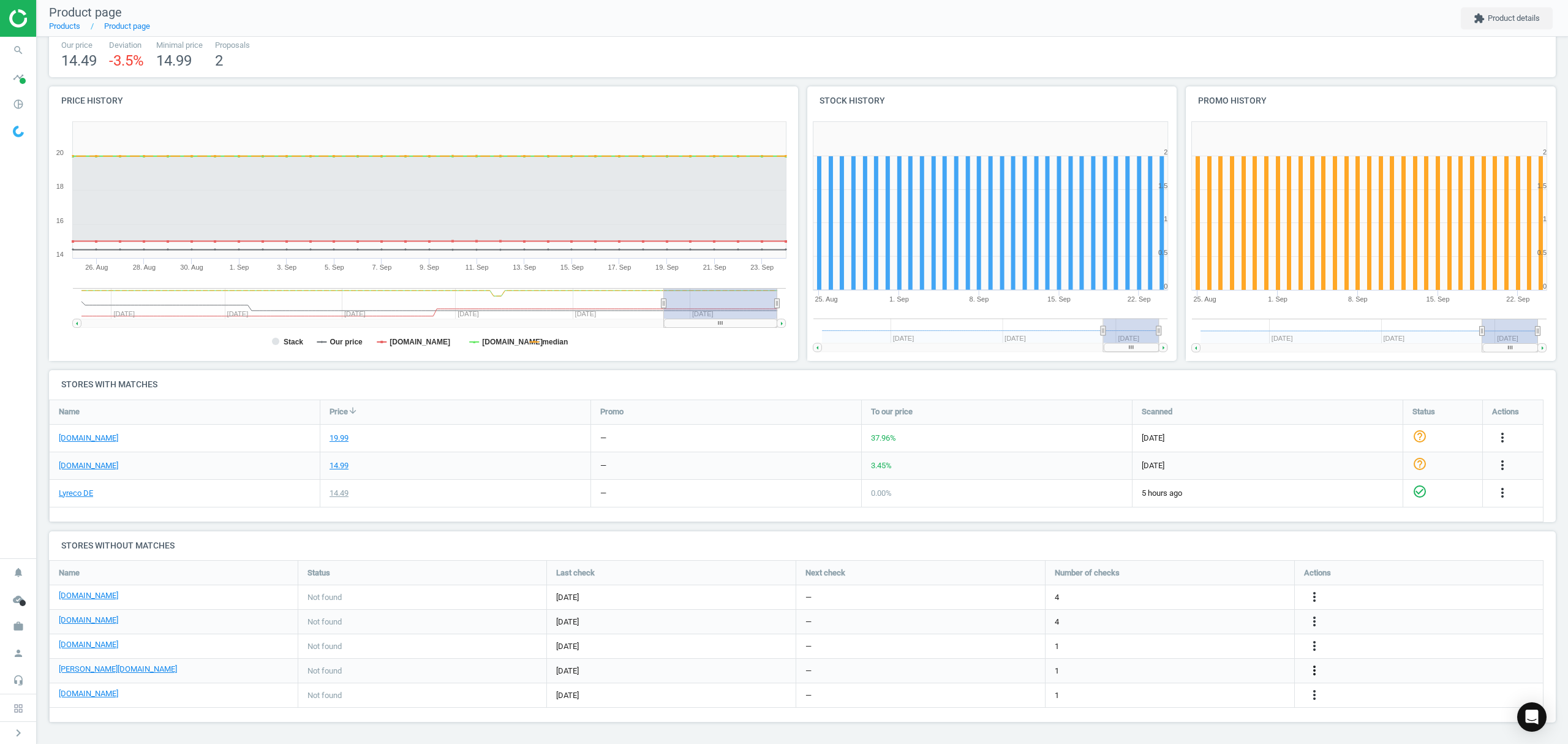
click at [1317, 670] on icon "more_vert" at bounding box center [1314, 670] width 15 height 15
click at [1196, 670] on link "Edit URL/product option" at bounding box center [1218, 670] width 168 height 19
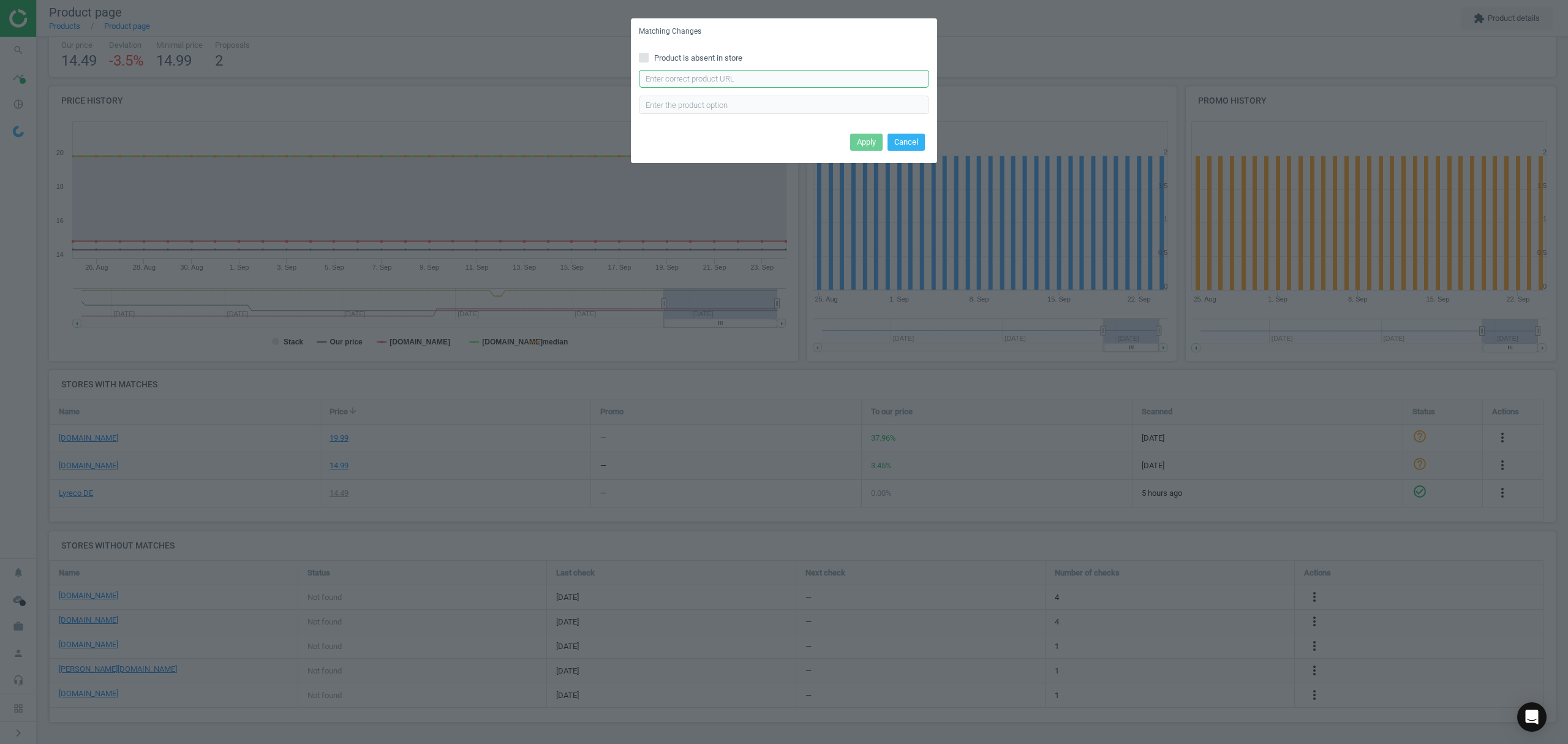
click at [707, 83] on input "text" at bounding box center [784, 79] width 291 height 18
paste input "https://www.otto-office.com/de/SOeHNGEN-KFZ-Verbandkasten-KU--nach-ueberarbeite…"
type input "https://www.otto-office.com/de/SOeHNGEN-KFZ-Verbandkasten-KU--nach-ueberarbeite…"
click at [865, 141] on button "Apply" at bounding box center [866, 142] width 32 height 17
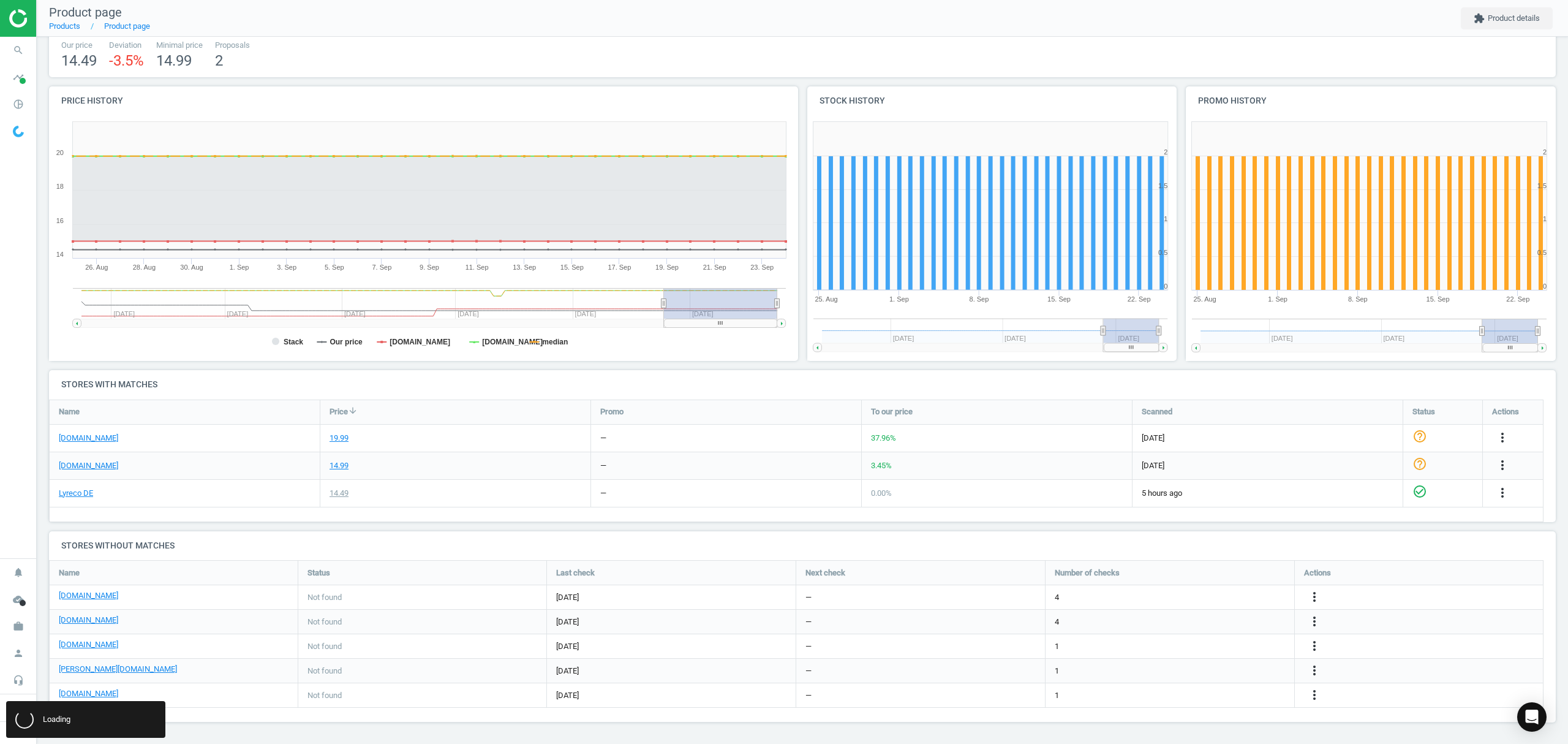
scroll to position [0, 0]
click at [62, 27] on link "Products" at bounding box center [64, 26] width 32 height 9
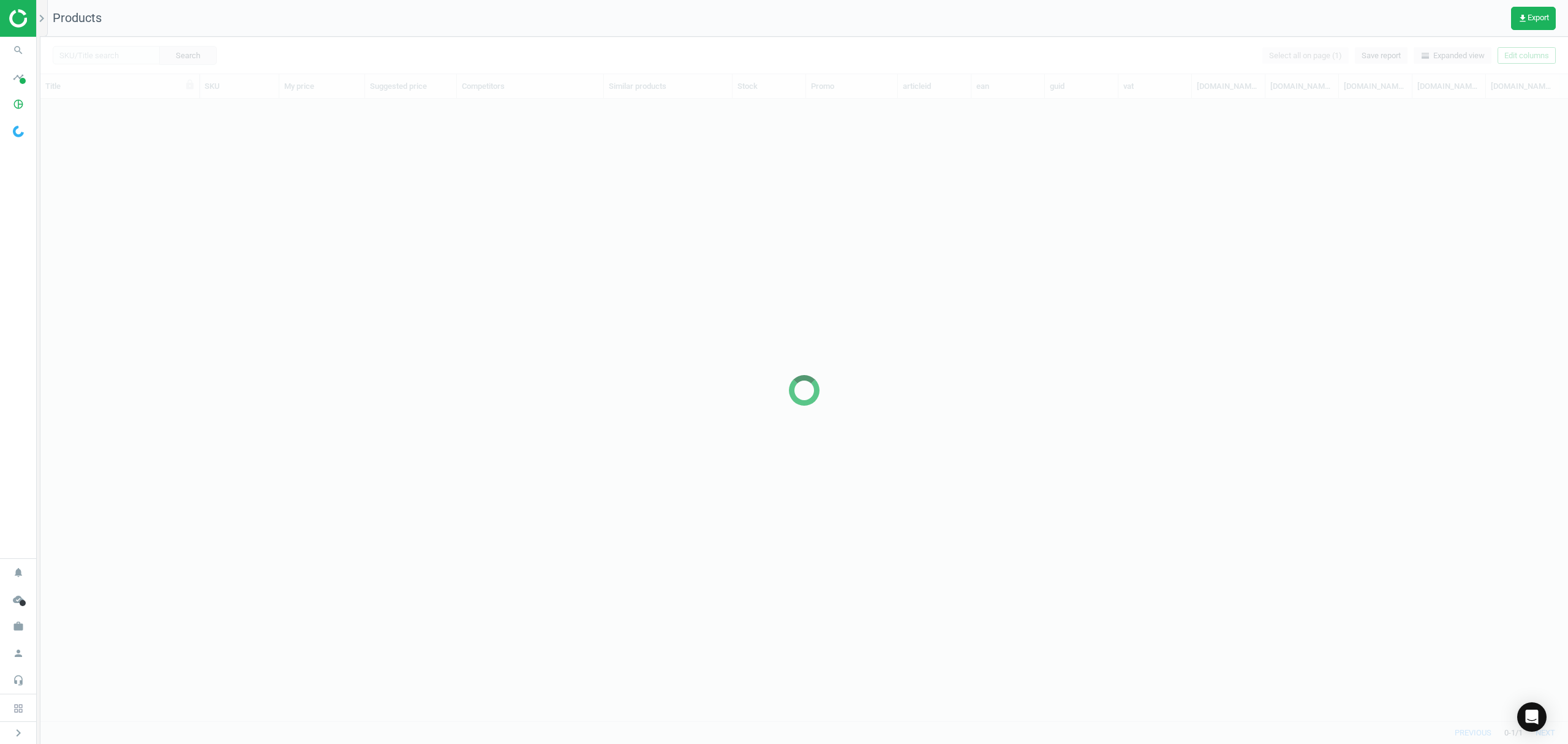
scroll to position [597, 1515]
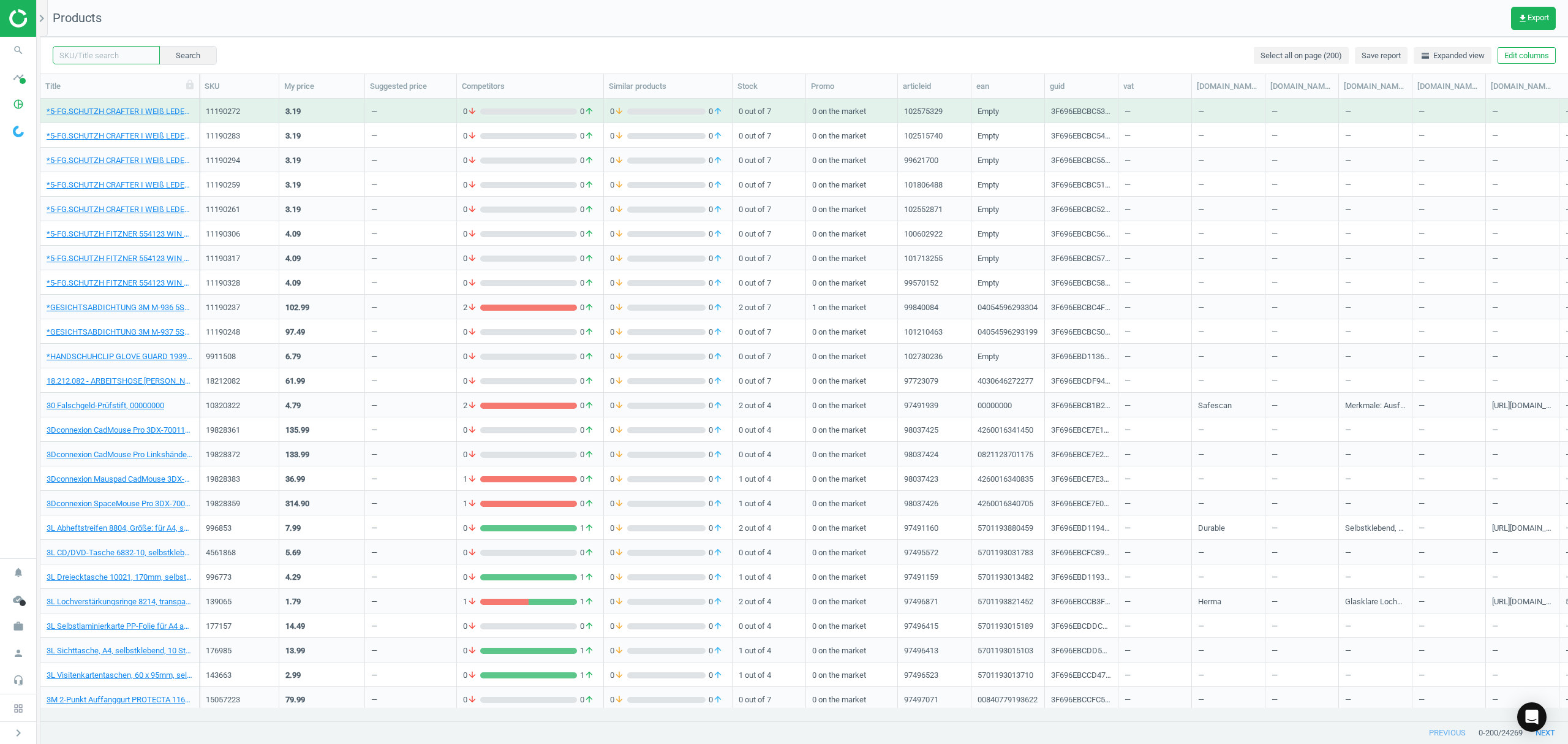
click at [108, 54] on input "text" at bounding box center [106, 55] width 107 height 18
paste input "3493888"
type input "3493888"
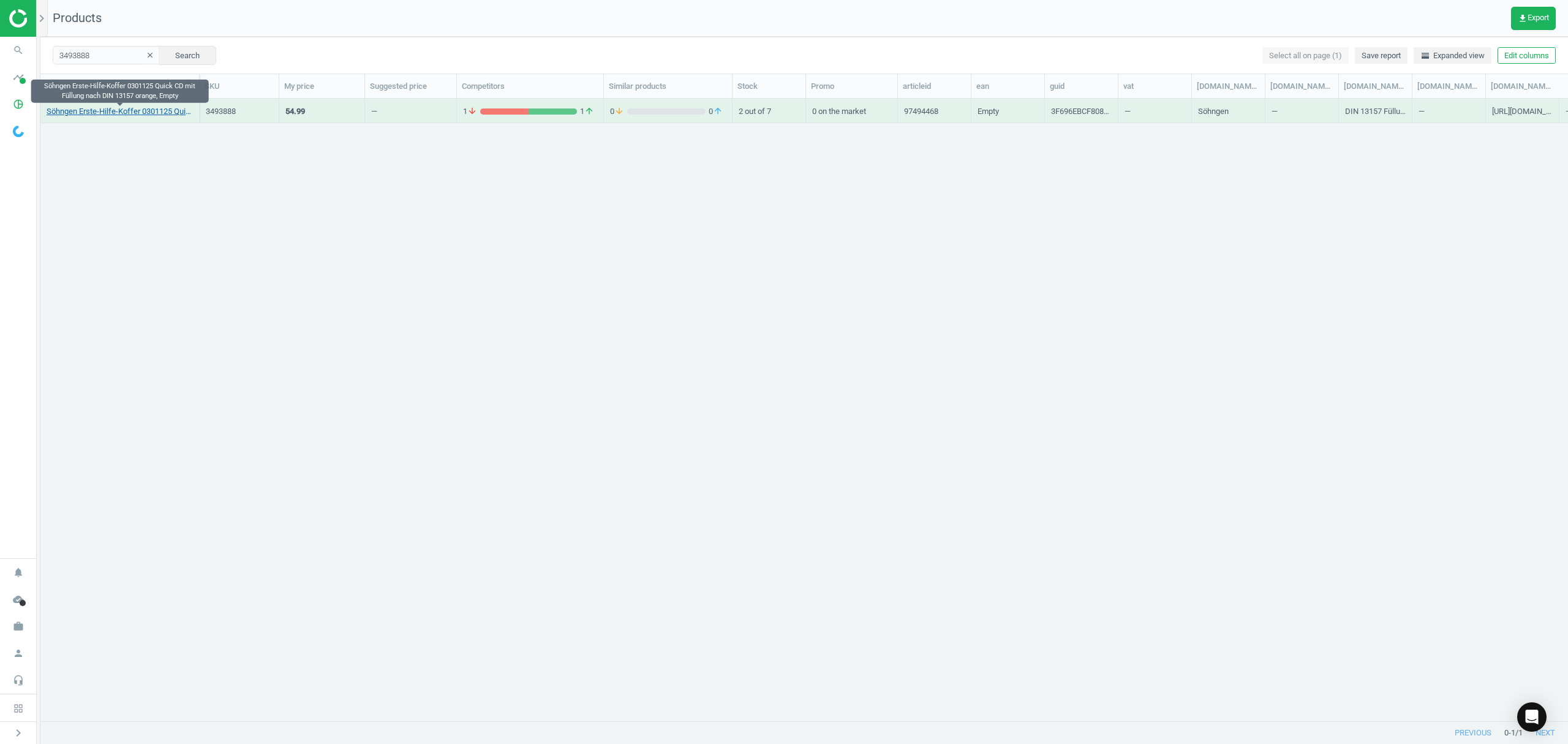
click at [123, 111] on link "Söhngen Erste-Hilfe-Koffer 0301125 Quick CD mit Füllung nach DIN 13157 orange, …" at bounding box center [119, 111] width 146 height 11
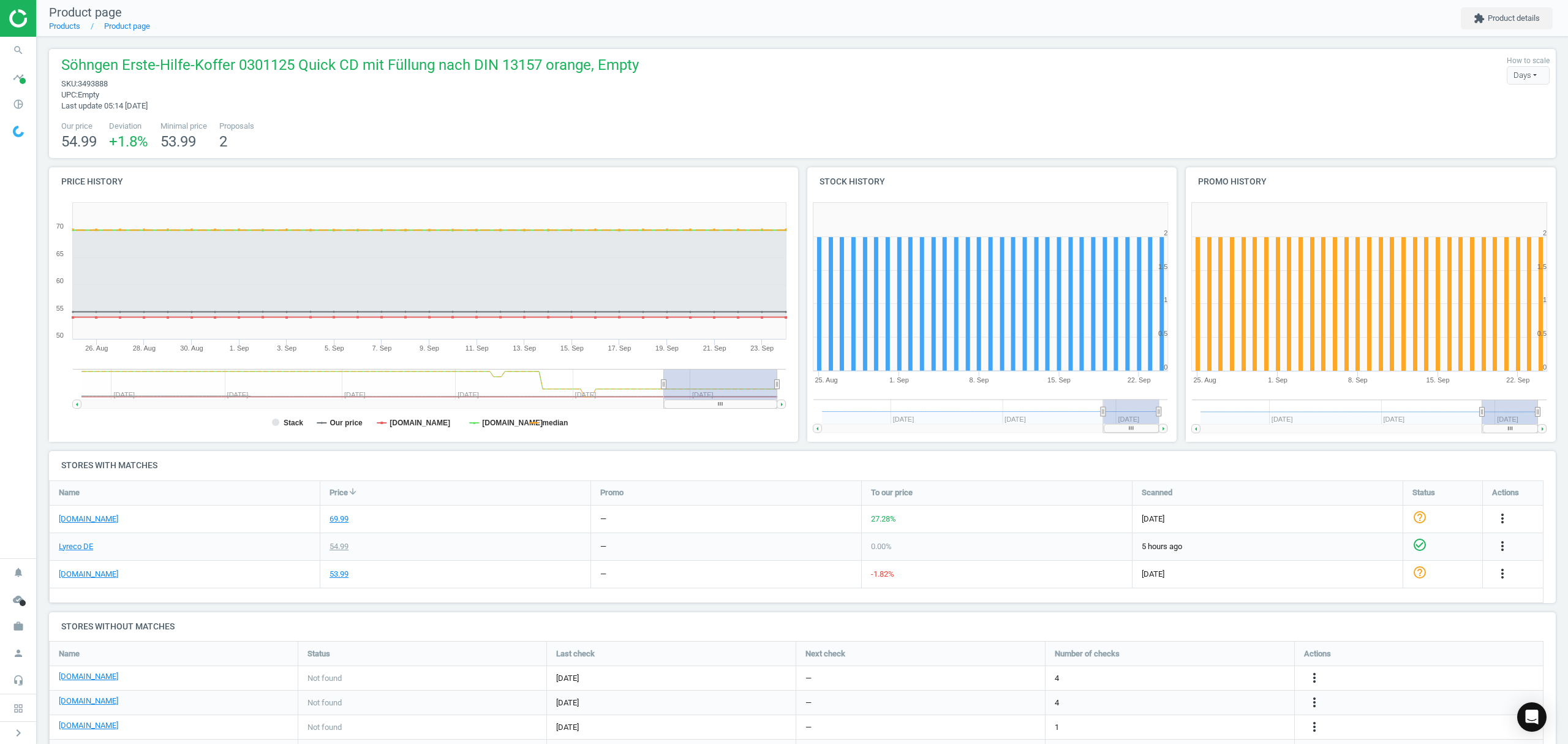
scroll to position [81, 0]
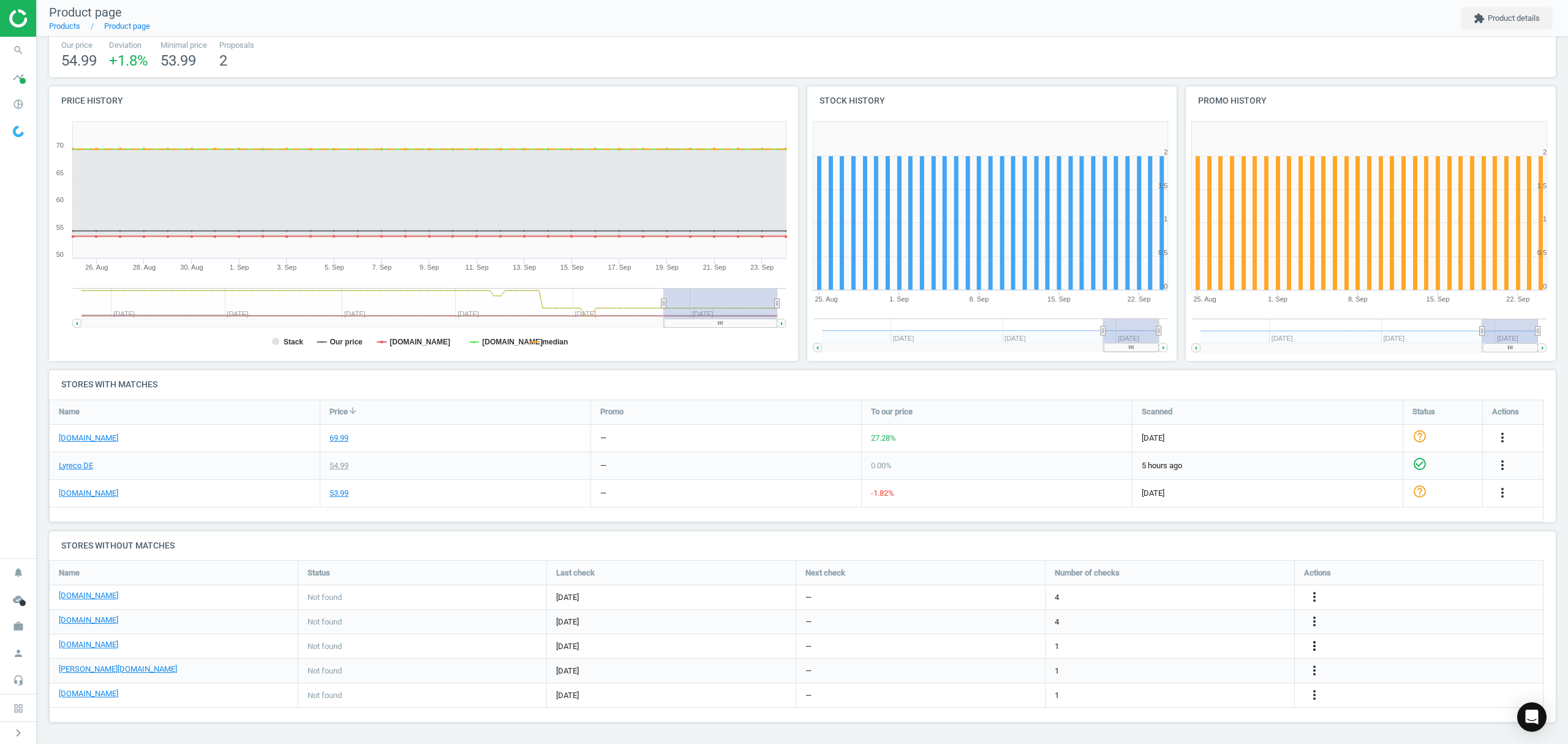
click at [1316, 646] on icon "more_vert" at bounding box center [1314, 645] width 15 height 15
click at [1208, 646] on link "Edit URL/product option" at bounding box center [1218, 646] width 168 height 19
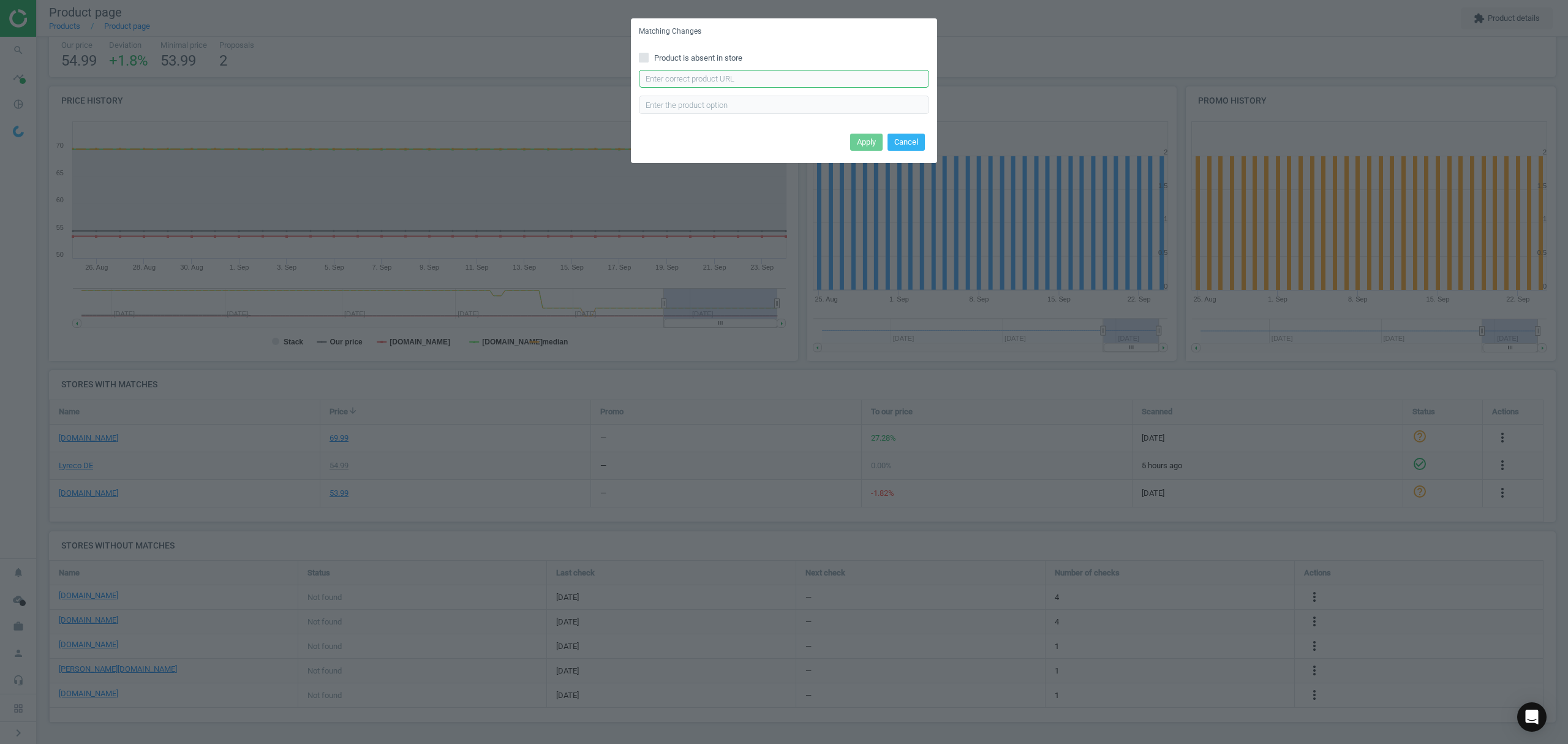
click at [752, 81] on input "text" at bounding box center [784, 79] width 291 height 18
paste input "https://www.office-discount.de/soehngen-quick-cd-erste-hilfe-koffer-912295"
type input "https://www.office-discount.de/soehngen-quick-cd-erste-hilfe-koffer-912295"
click at [869, 141] on button "Apply" at bounding box center [866, 142] width 32 height 17
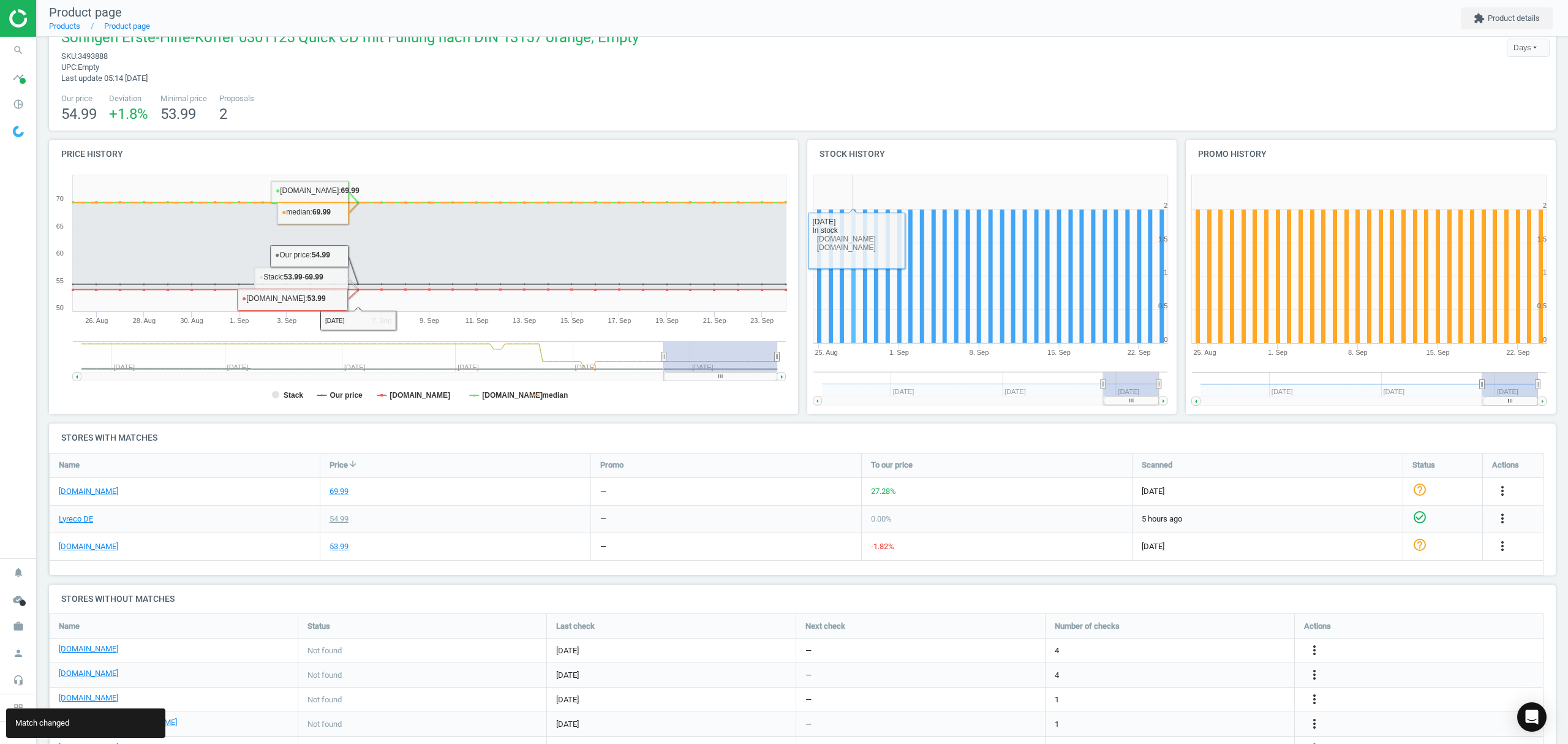
scroll to position [0, 0]
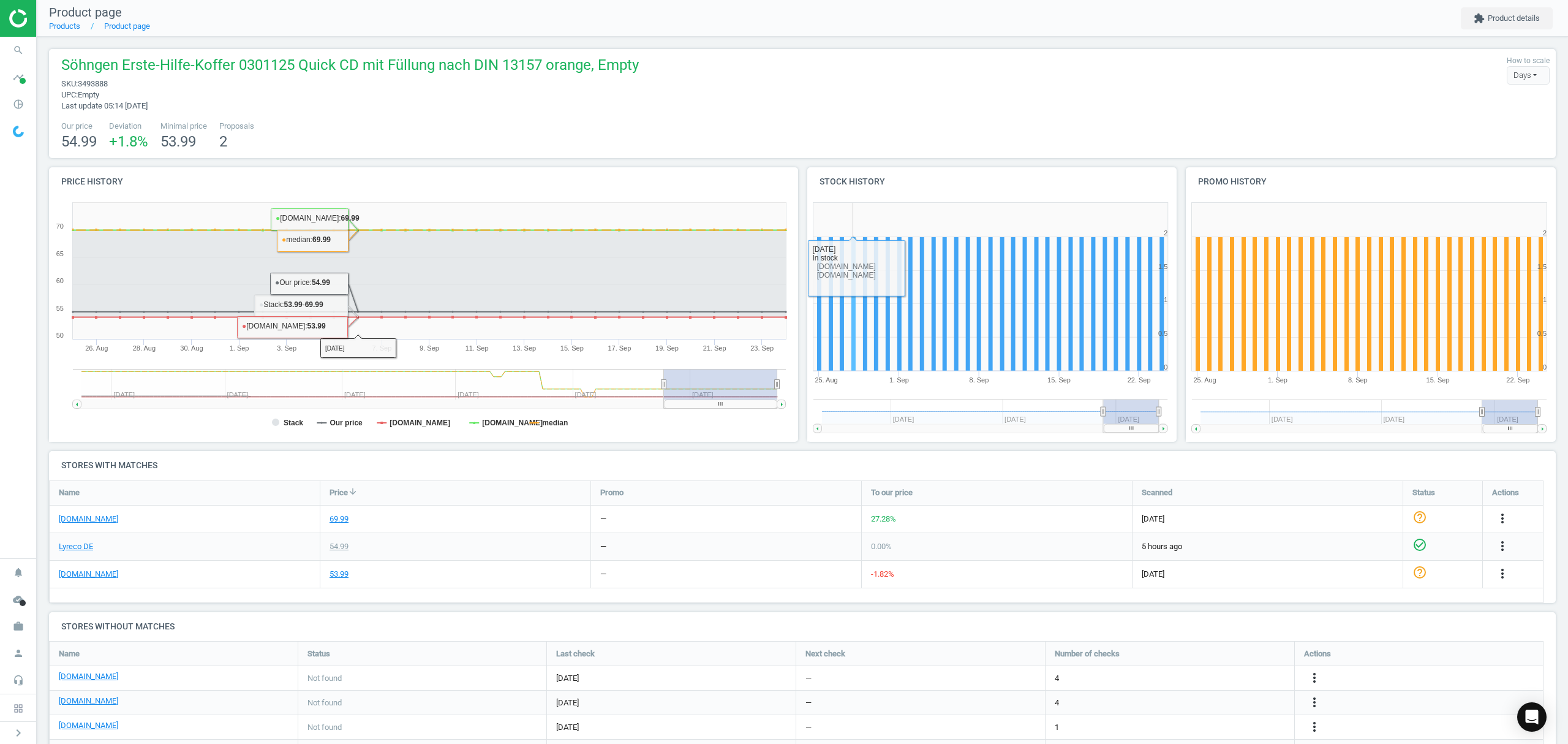
click at [101, 82] on span "3493888" at bounding box center [92, 83] width 30 height 9
copy span "3493888"
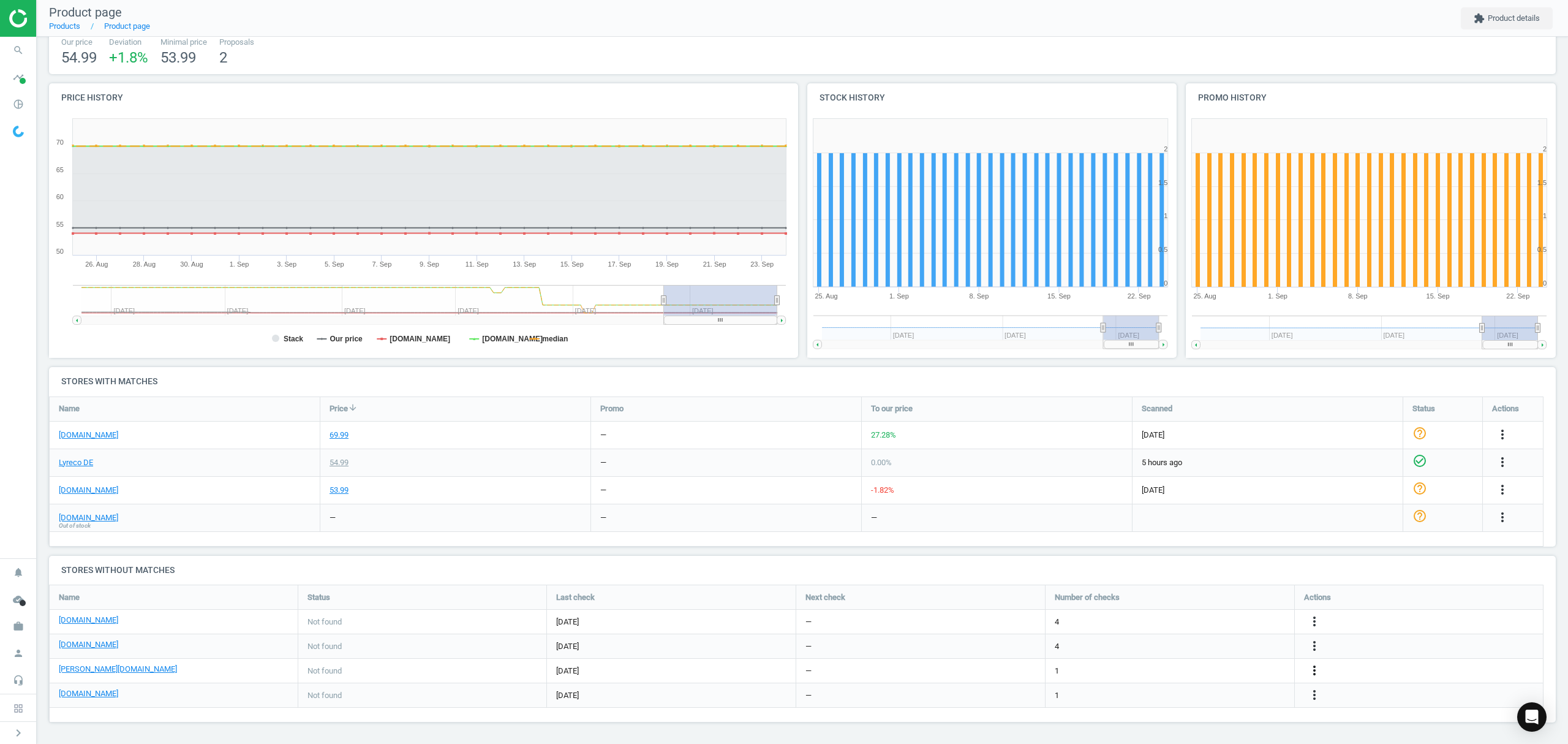
click at [1313, 670] on icon "more_vert" at bounding box center [1314, 670] width 15 height 15
click at [1216, 672] on link "Edit URL/product option" at bounding box center [1218, 671] width 168 height 19
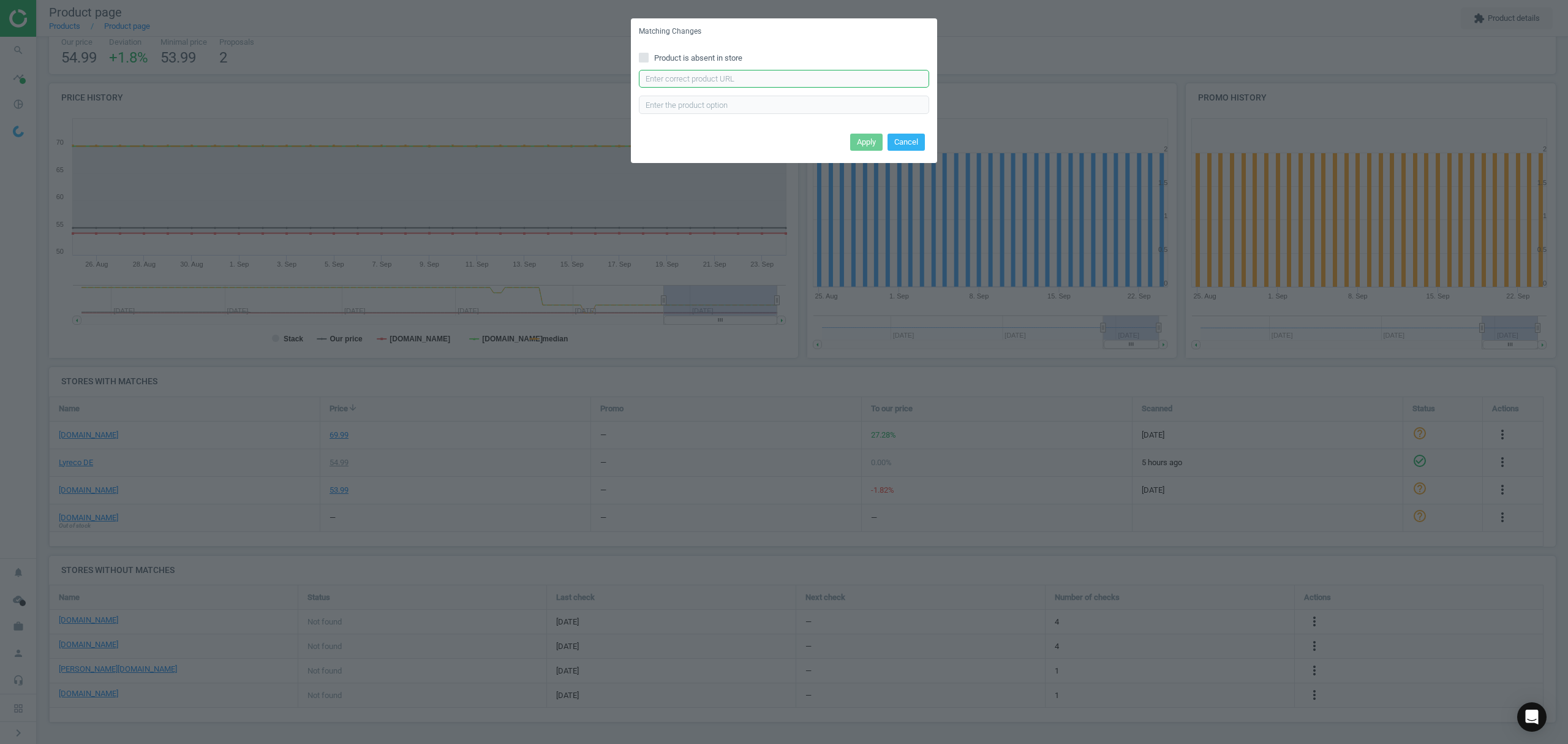
click at [718, 77] on input "text" at bounding box center [784, 79] width 291 height 18
paste input "https://www.otto-office.com/de/SOeHNGEN-Erste-Hilfe-Koffer-QUICK-CD--nach-ueber…"
type input "https://www.otto-office.com/de/SOeHNGEN-Erste-Hilfe-Koffer-QUICK-CD--nach-ueber…"
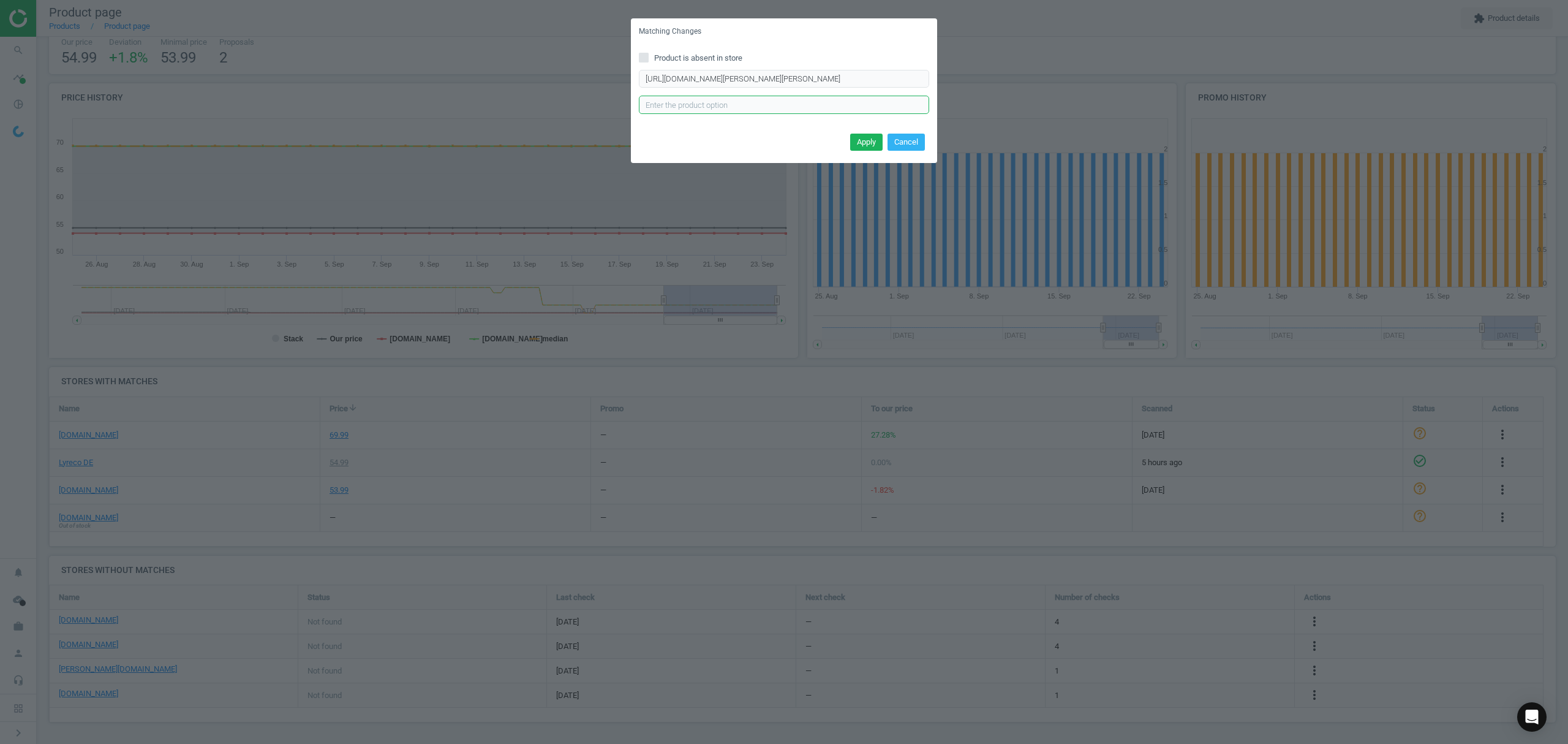
click at [671, 111] on input "text" at bounding box center [784, 104] width 291 height 18
type input "OE"
click at [858, 142] on button "Apply" at bounding box center [866, 142] width 32 height 17
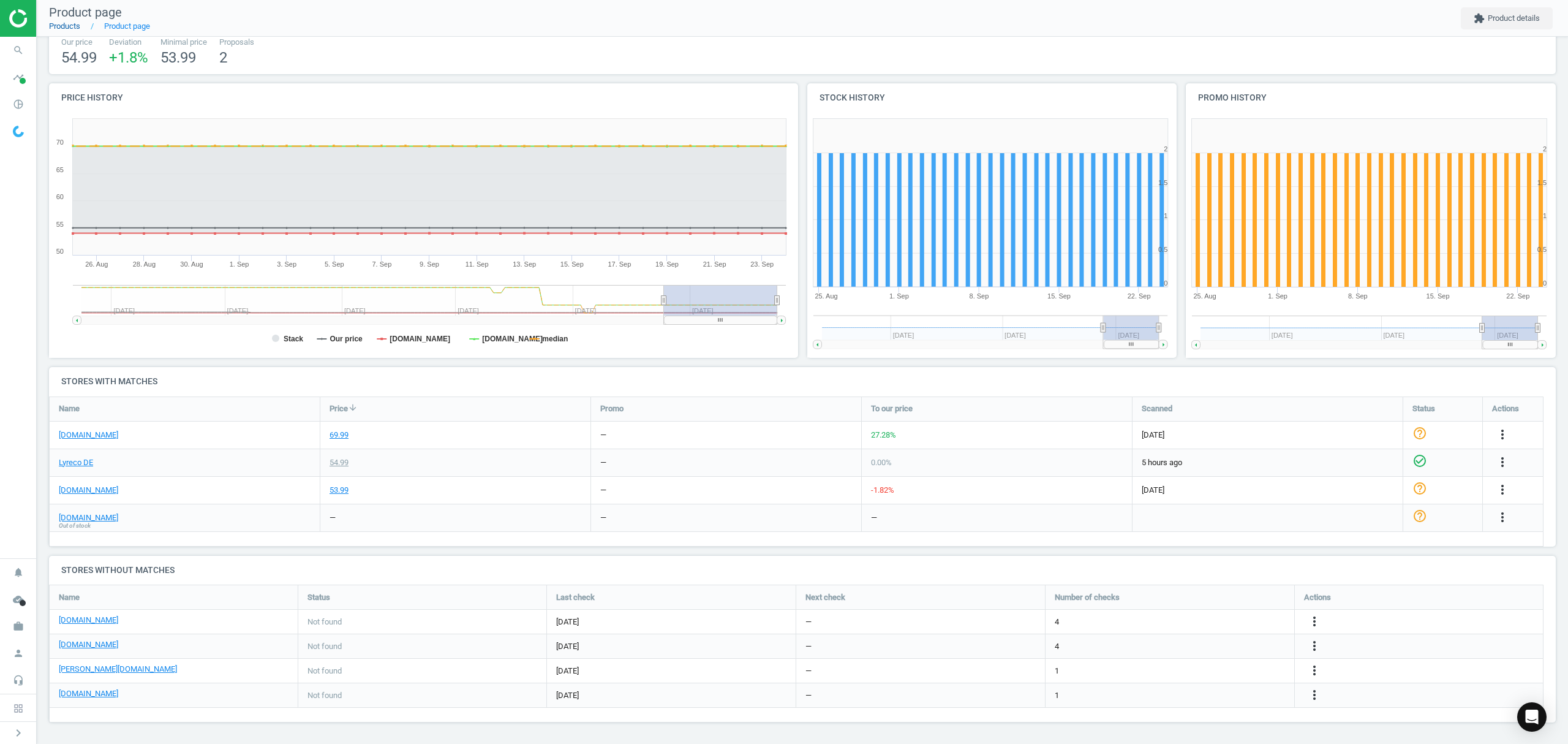
click at [66, 31] on link "Products" at bounding box center [64, 26] width 32 height 9
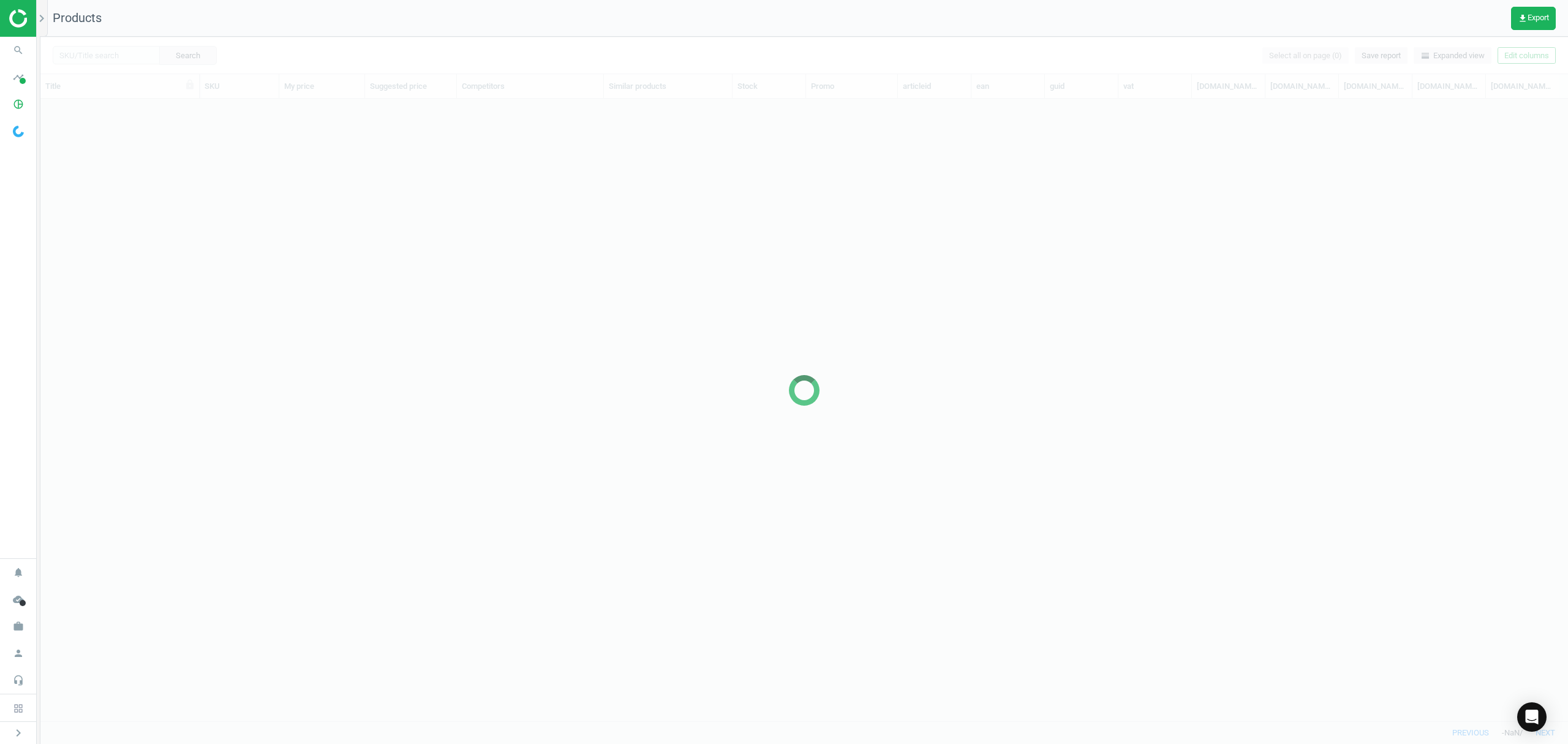
scroll to position [597, 1515]
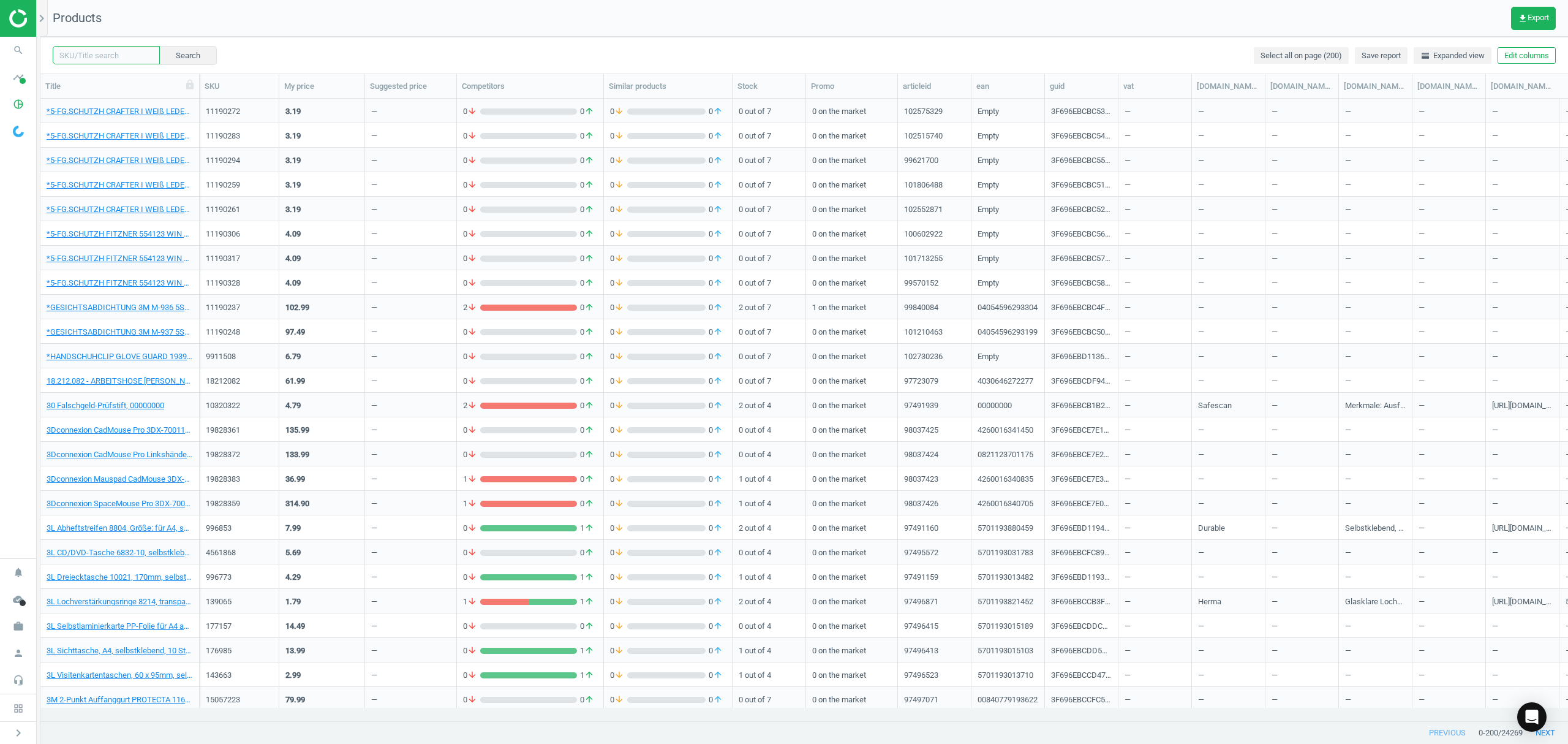
click at [107, 53] on input "text" at bounding box center [106, 55] width 107 height 18
paste input "10077786"
type input "10077786"
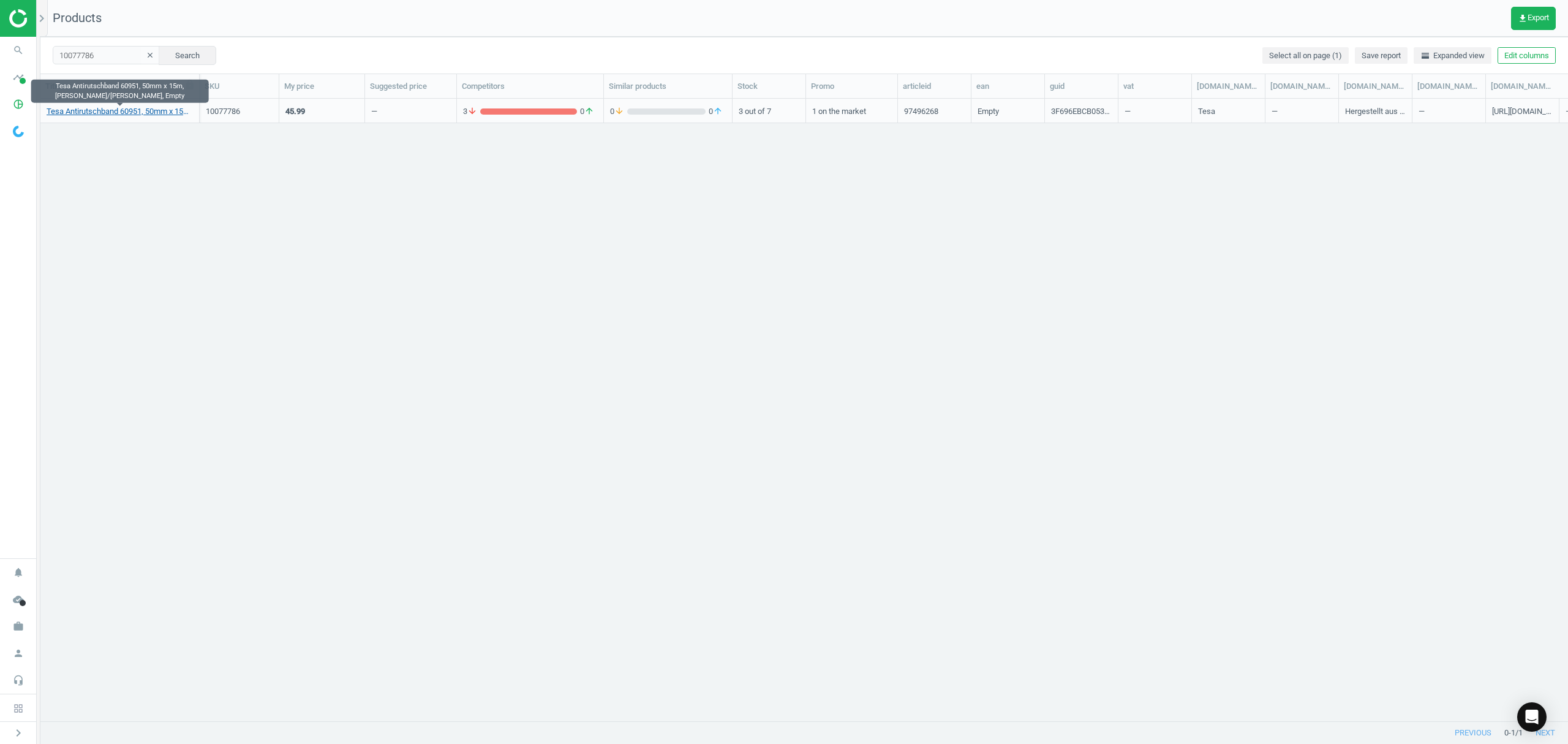
click at [90, 111] on link "Tesa Antirutschband 60951, 50mm x 15m, gelb/schwarz, Empty" at bounding box center [119, 111] width 146 height 11
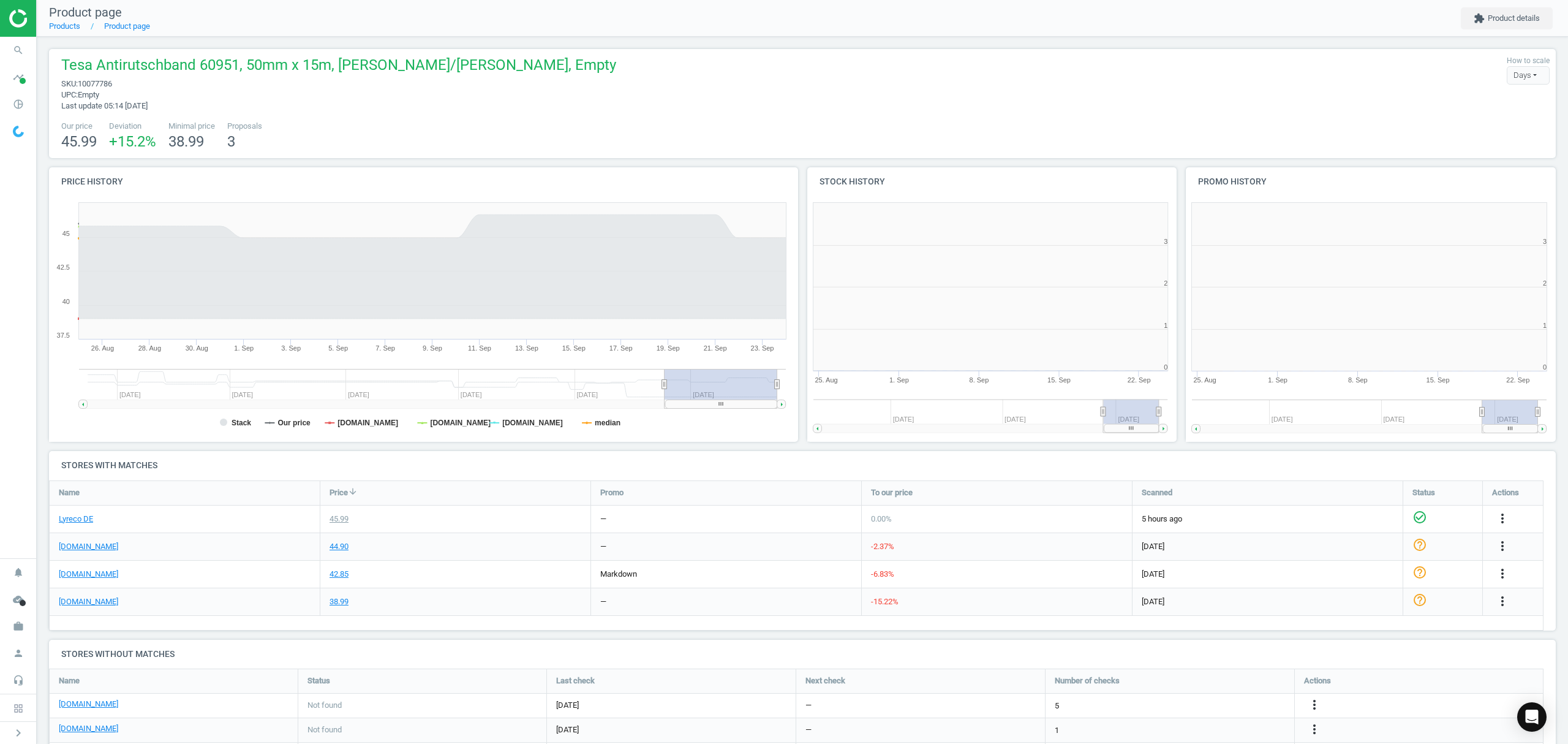
scroll to position [270, 392]
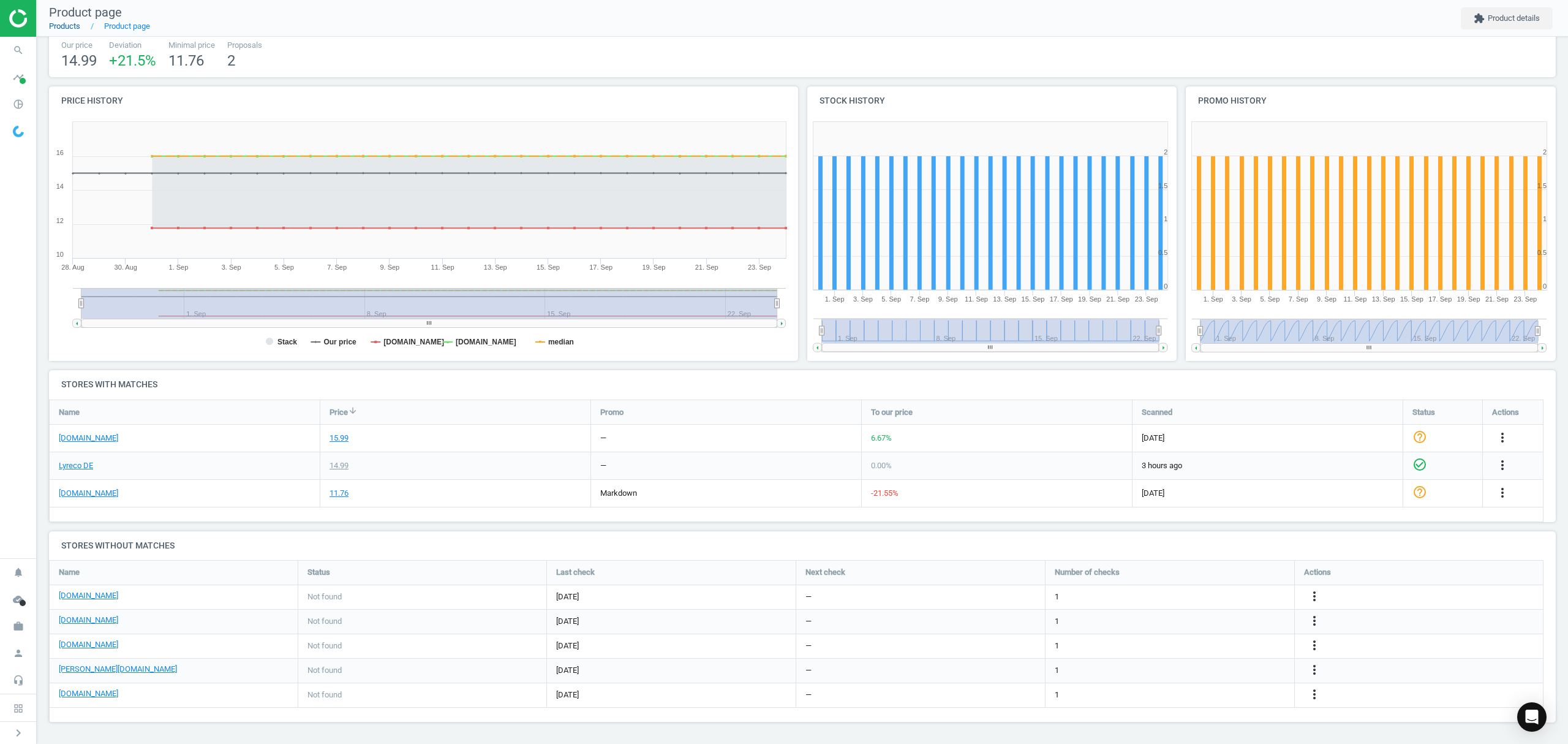
click at [69, 23] on link "Products" at bounding box center [64, 26] width 32 height 9
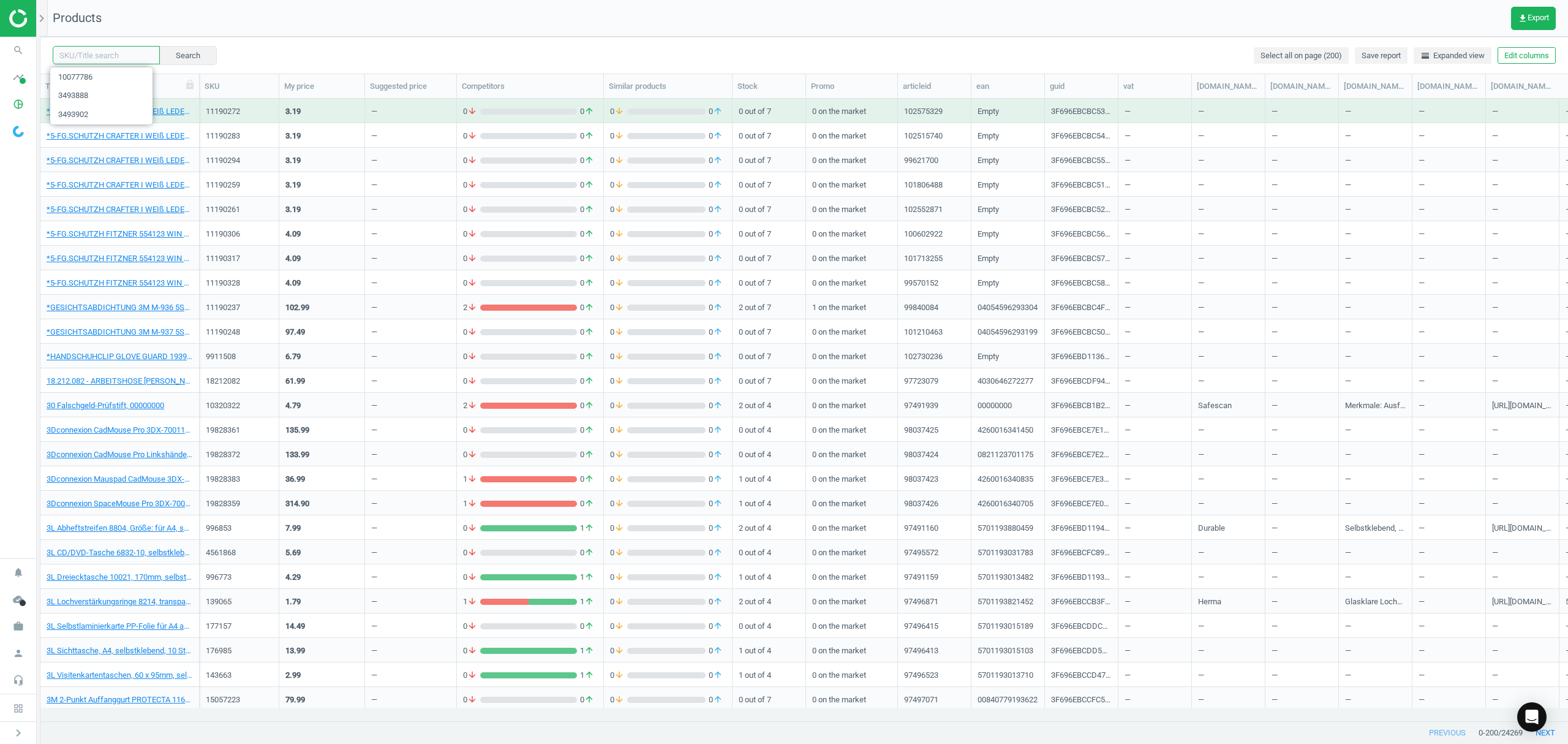
click at [121, 54] on input "text" at bounding box center [106, 55] width 107 height 18
paste input "5952935"
type input "5952935"
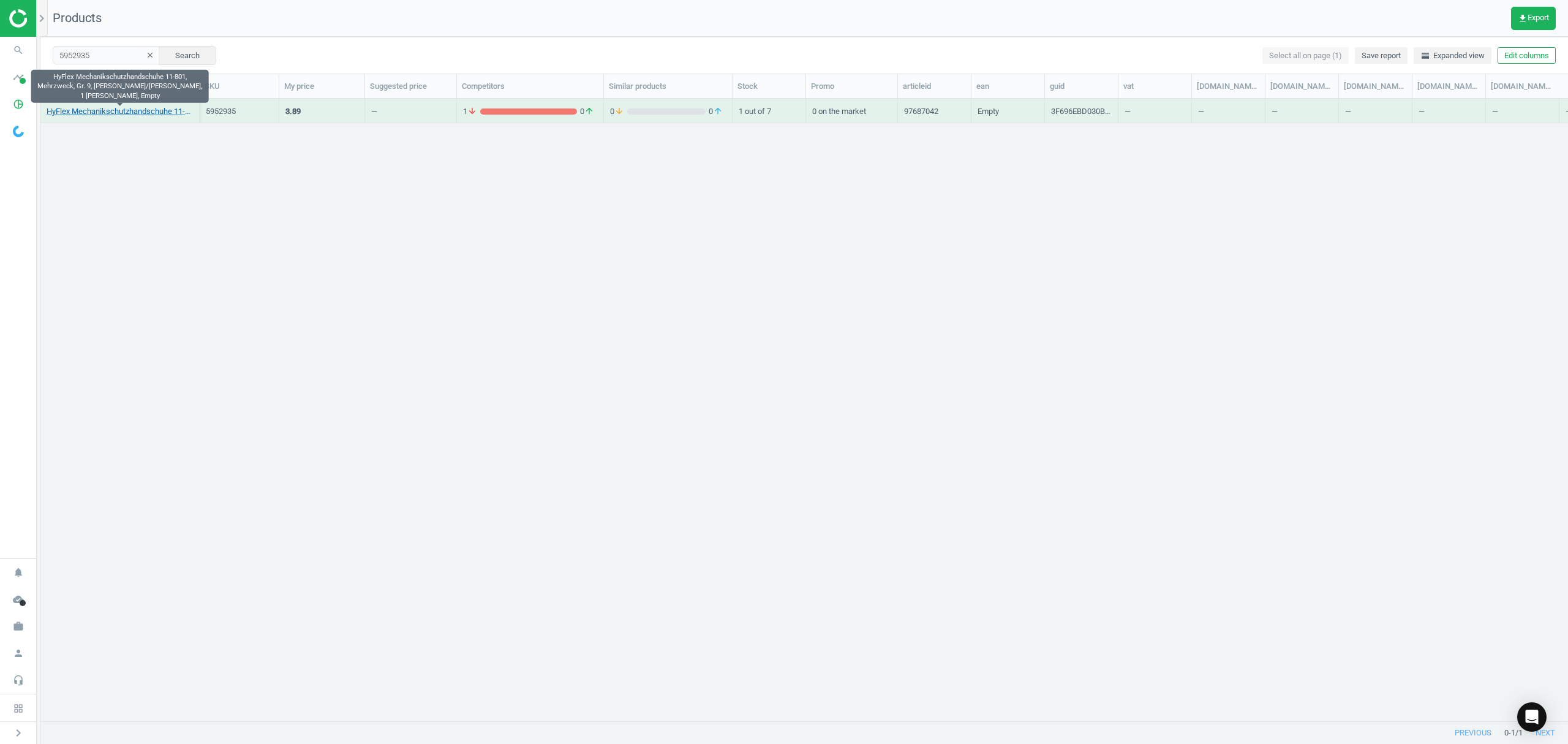
click at [91, 110] on link "HyFlex Mechanikschutzhandschuhe 11-801, Mehrzweck, Gr. 9, schwarz/grau, 1 Paar,…" at bounding box center [119, 111] width 146 height 11
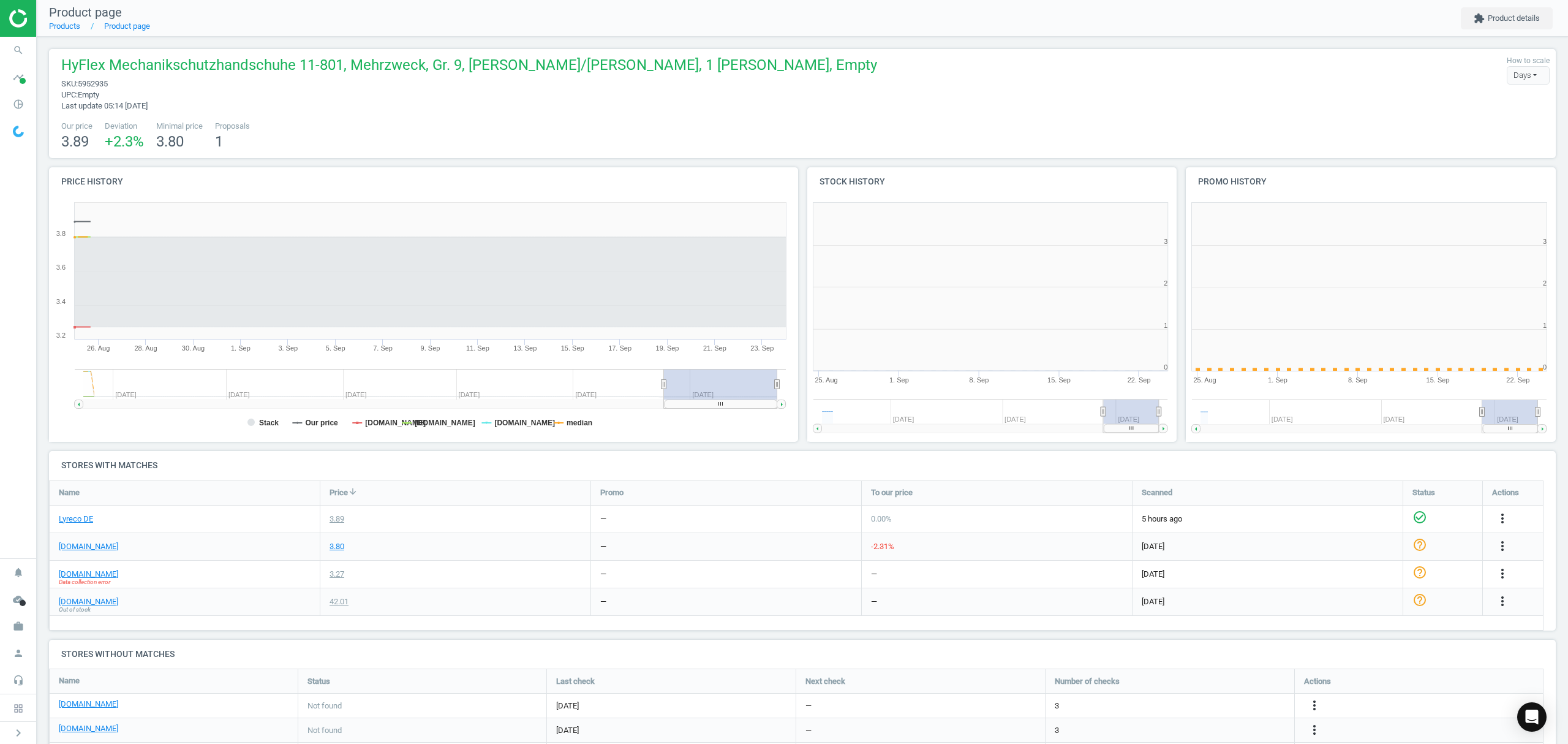
scroll to position [5, 6]
